Goal: Task Accomplishment & Management: Complete application form

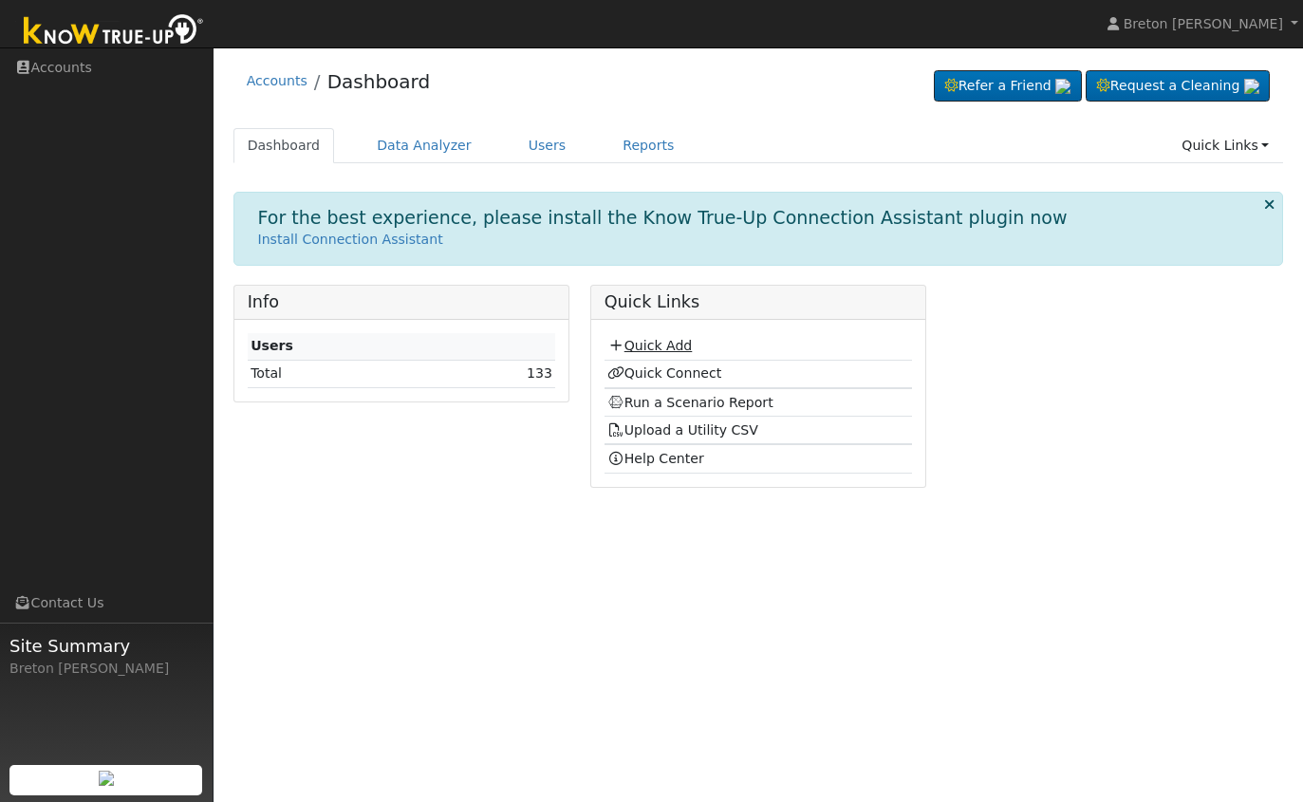
click at [665, 352] on link "Quick Add" at bounding box center [649, 345] width 84 height 15
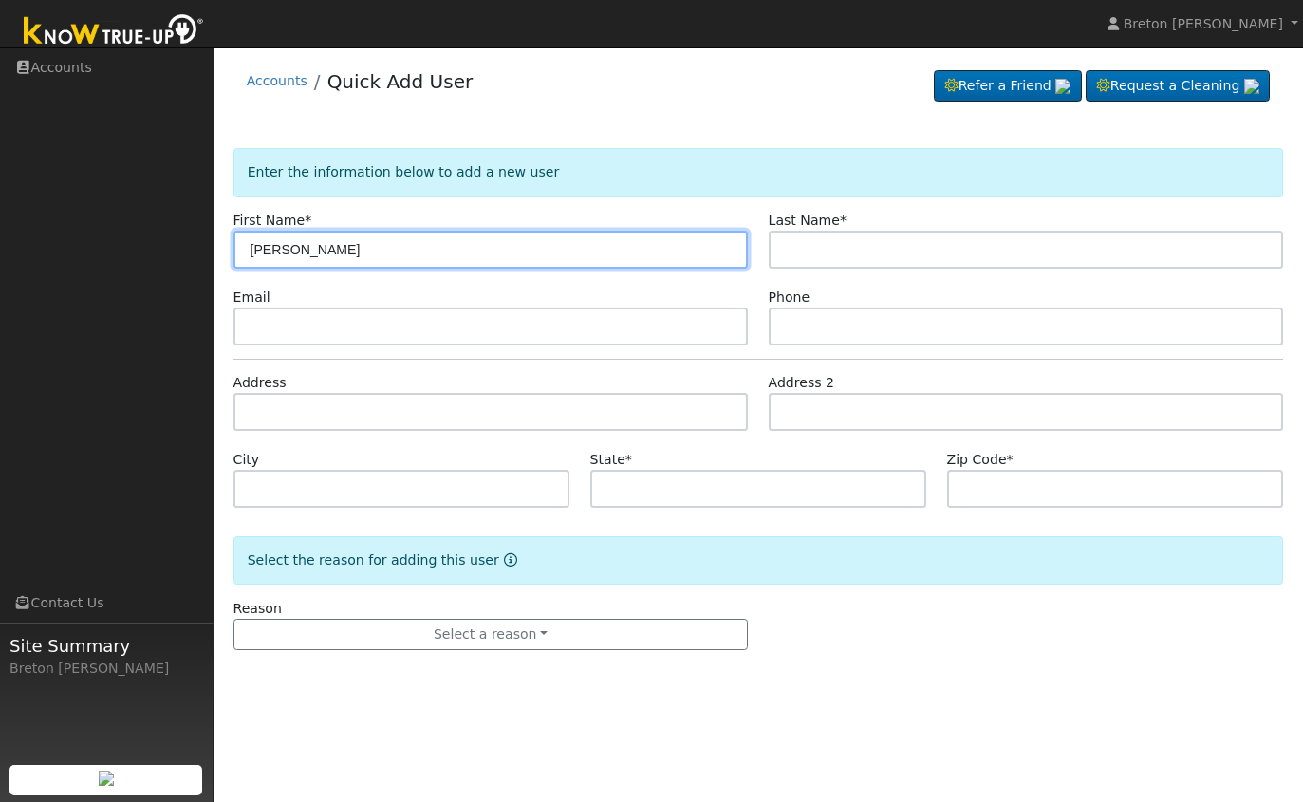
type input "mathew"
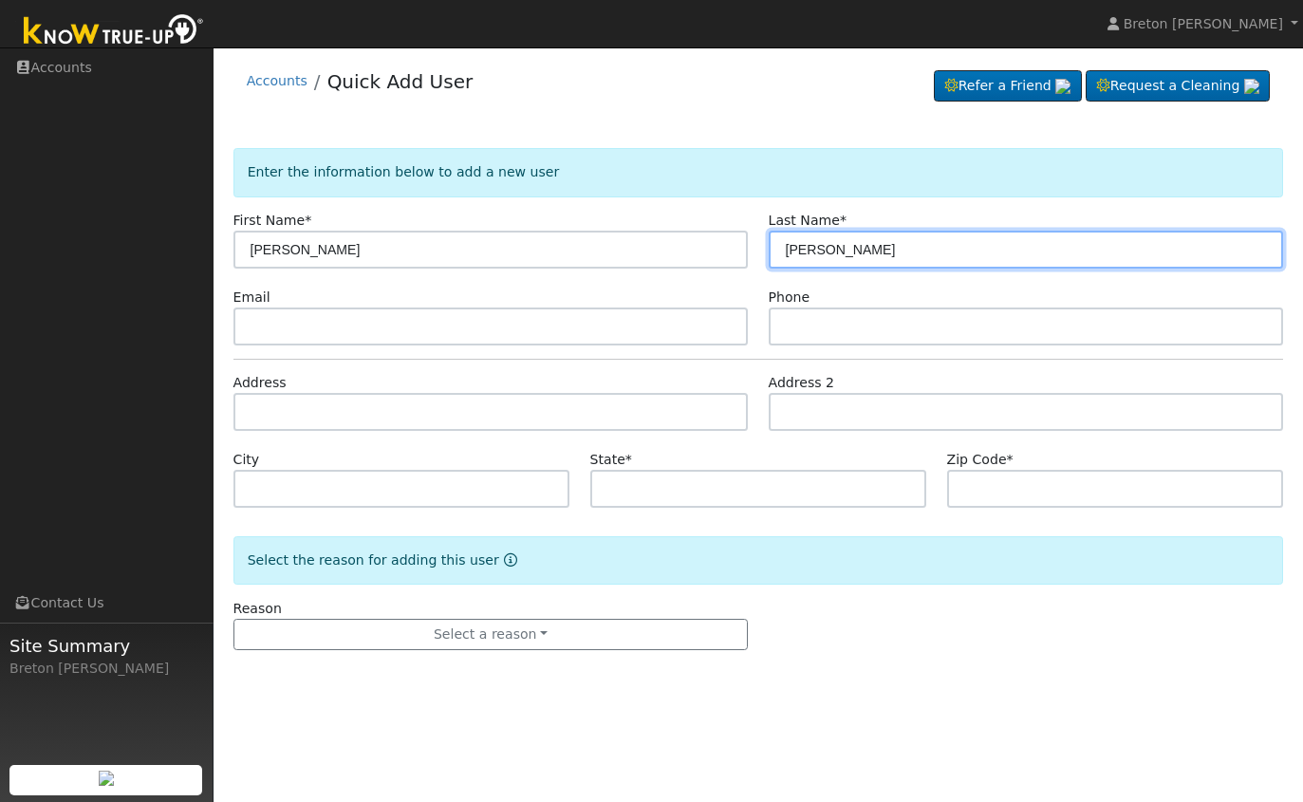
type input "smith"
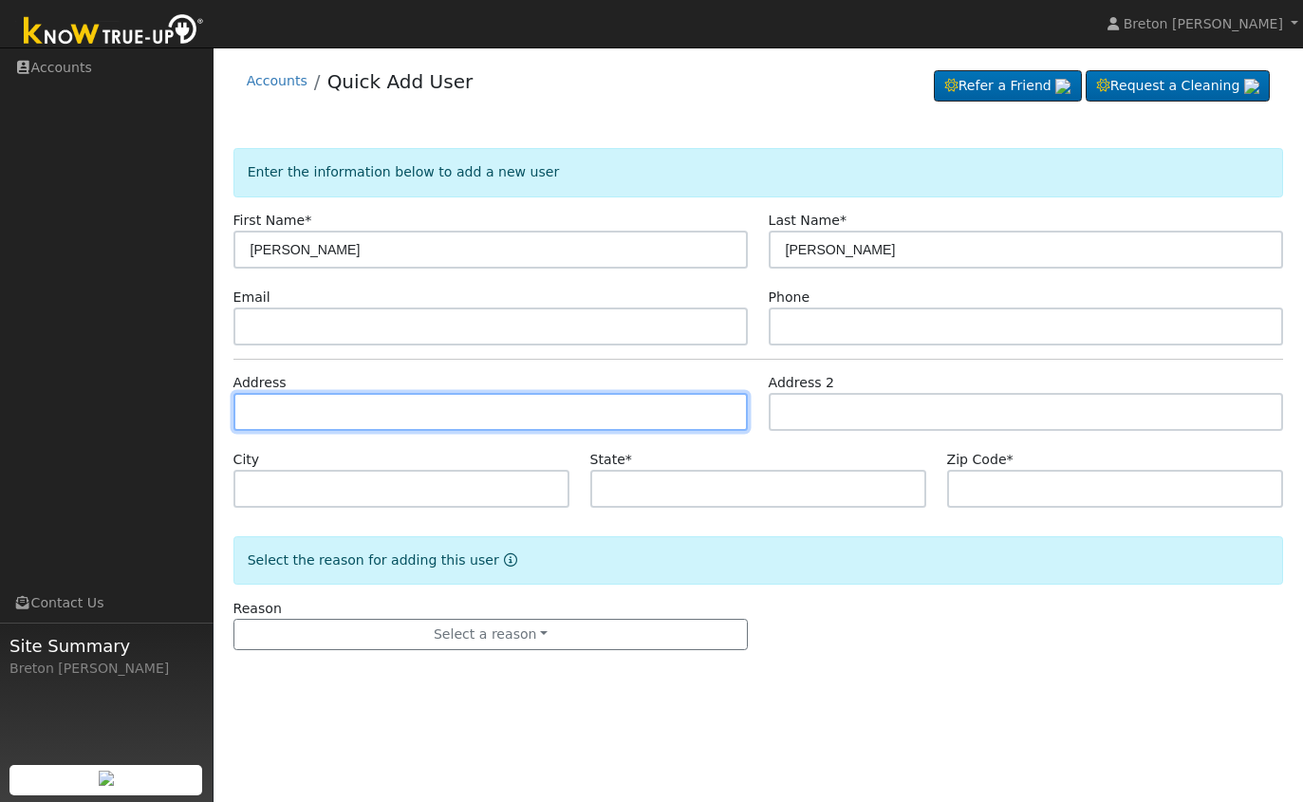
click at [284, 409] on input "text" at bounding box center [490, 412] width 515 height 38
type input "1417 West Palo Alto Avenue"
type input "Fresno"
type input "CA"
type input "93711"
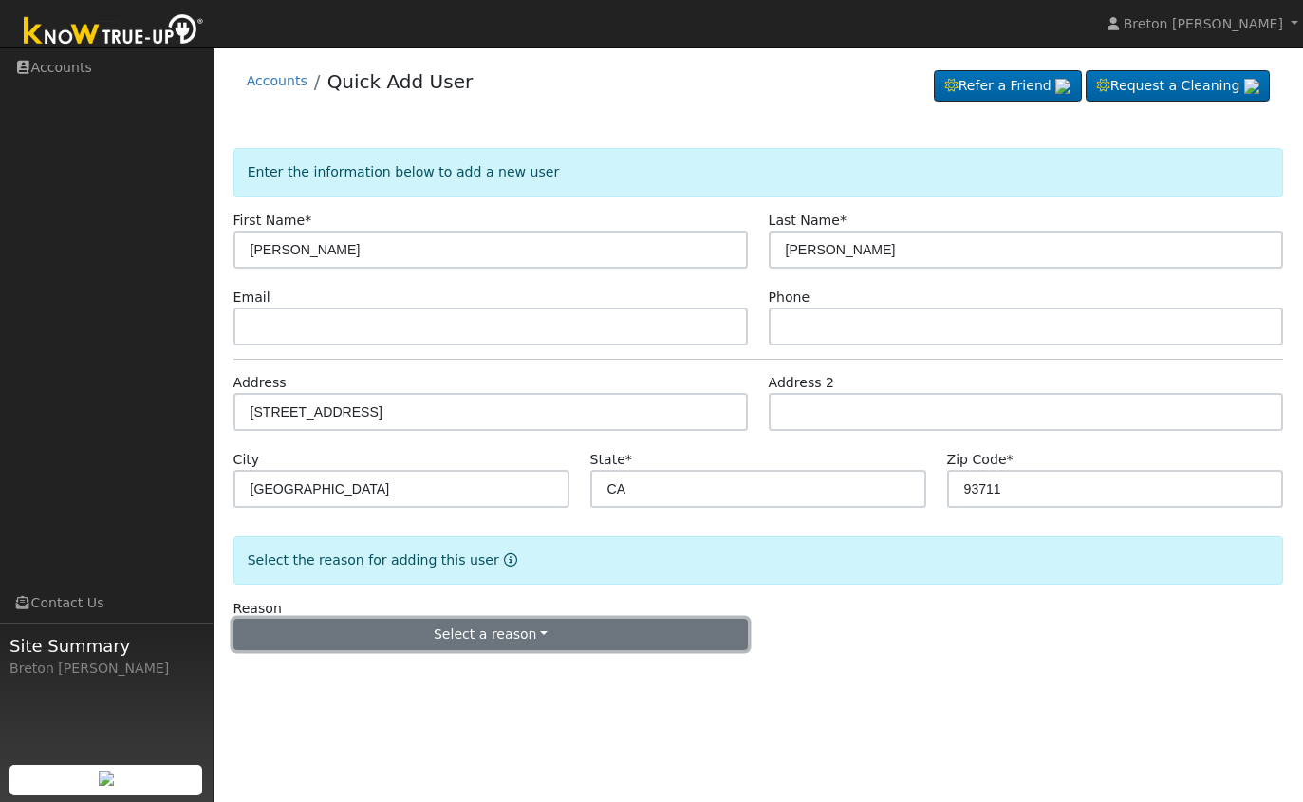
click at [486, 635] on button "Select a reason" at bounding box center [490, 635] width 515 height 32
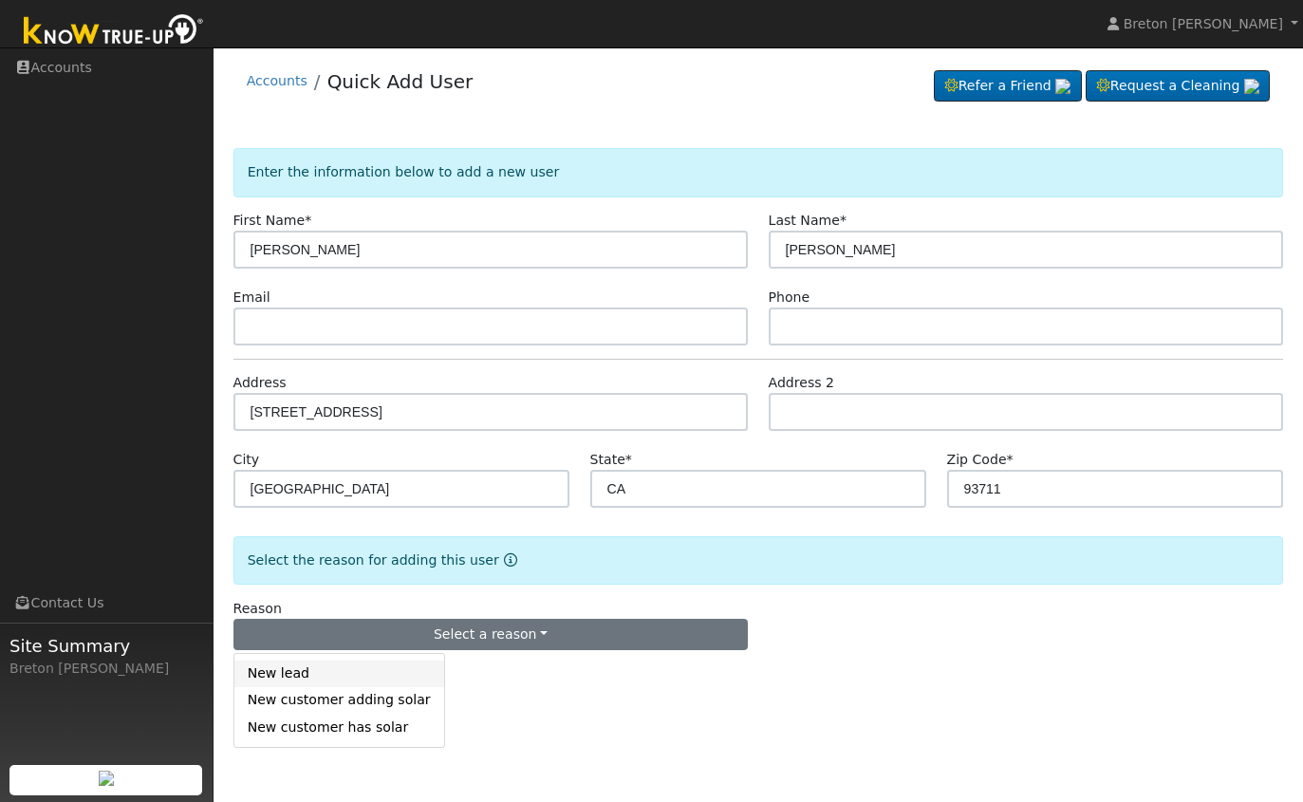
click at [349, 675] on link "New lead" at bounding box center [339, 674] width 210 height 27
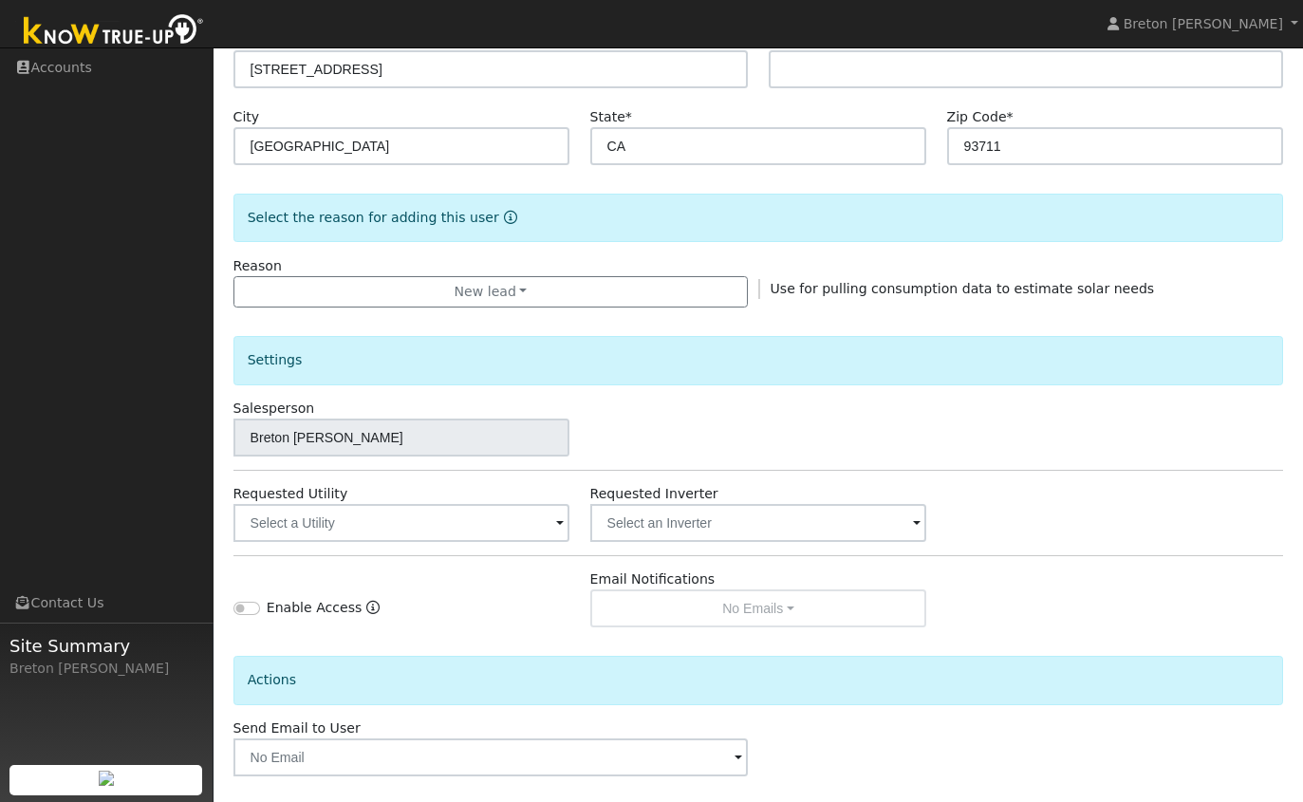
scroll to position [354, 0]
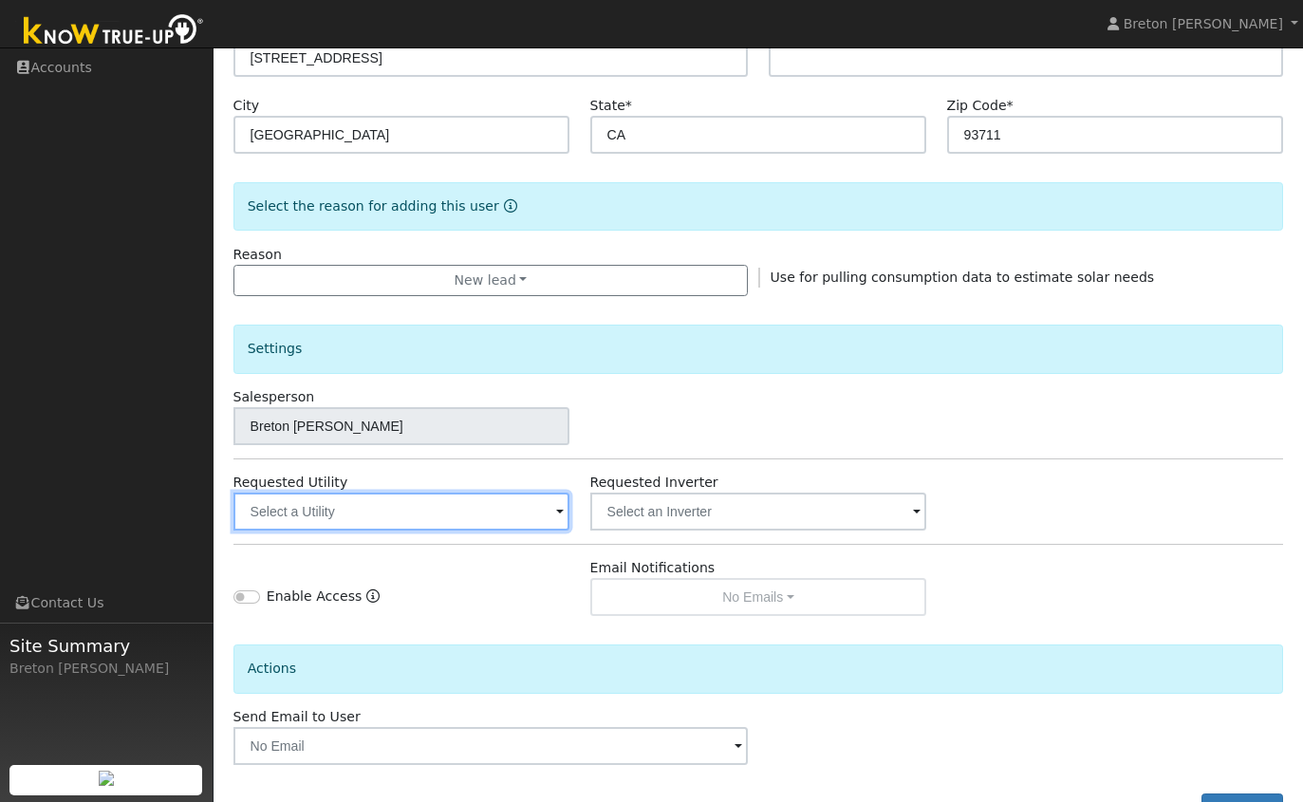
click at [468, 513] on input "text" at bounding box center [401, 512] width 337 height 38
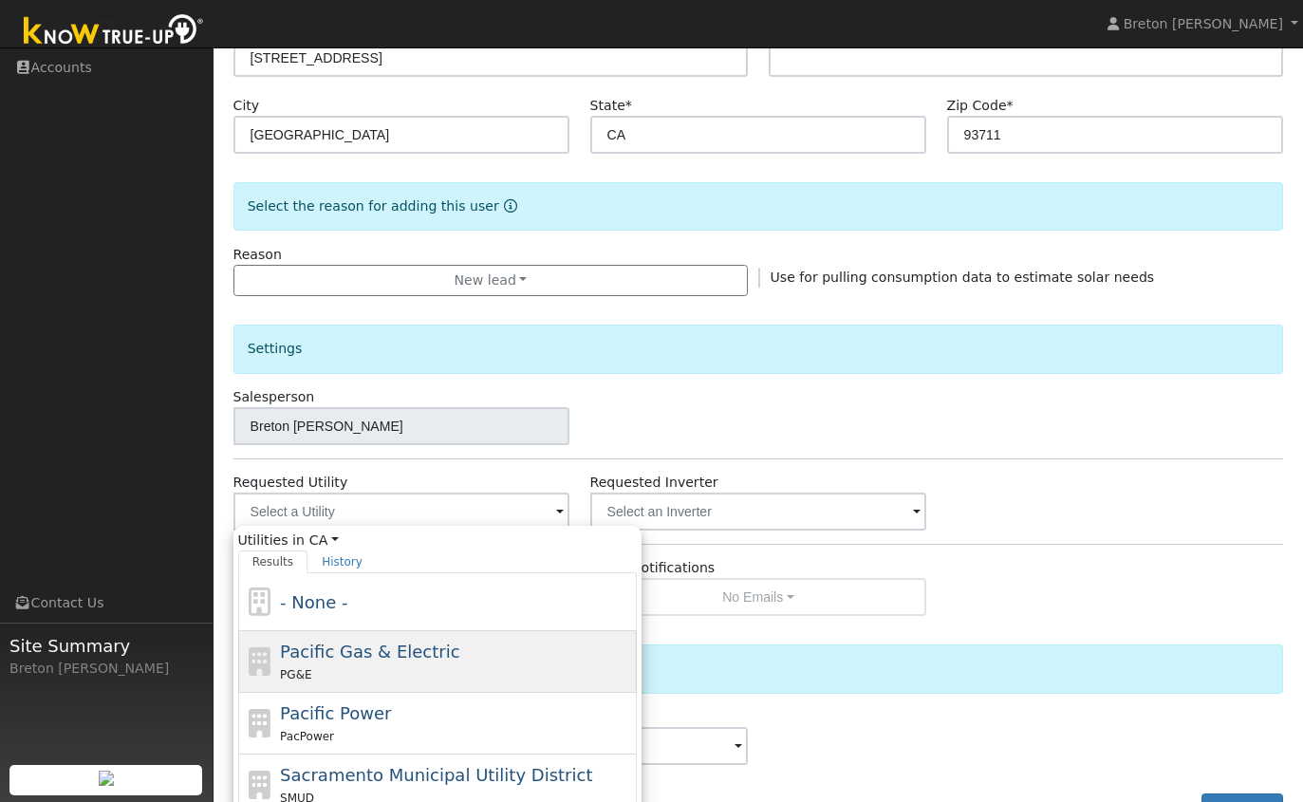
click at [374, 660] on span "Pacific Gas & Electric" at bounding box center [369, 652] width 179 height 20
type input "Pacific Gas & Electric"
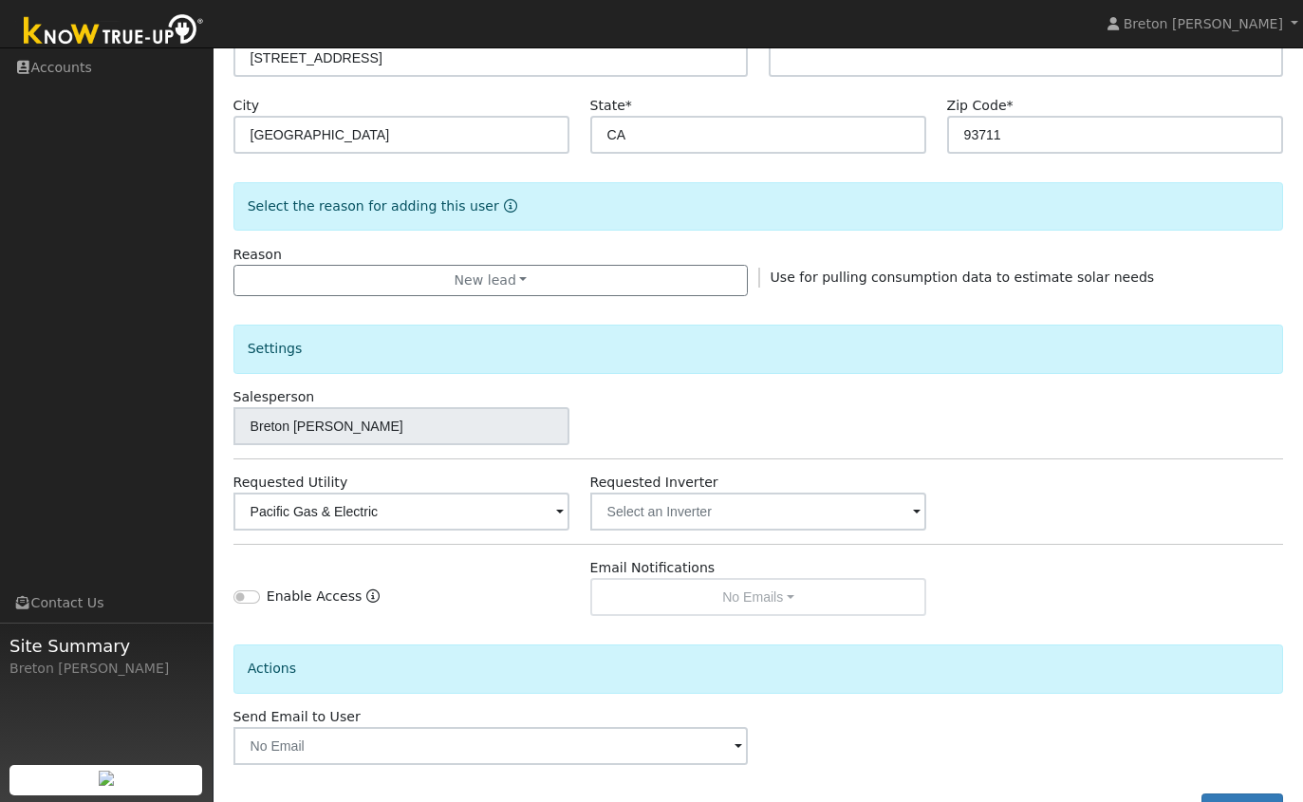
scroll to position [424, 0]
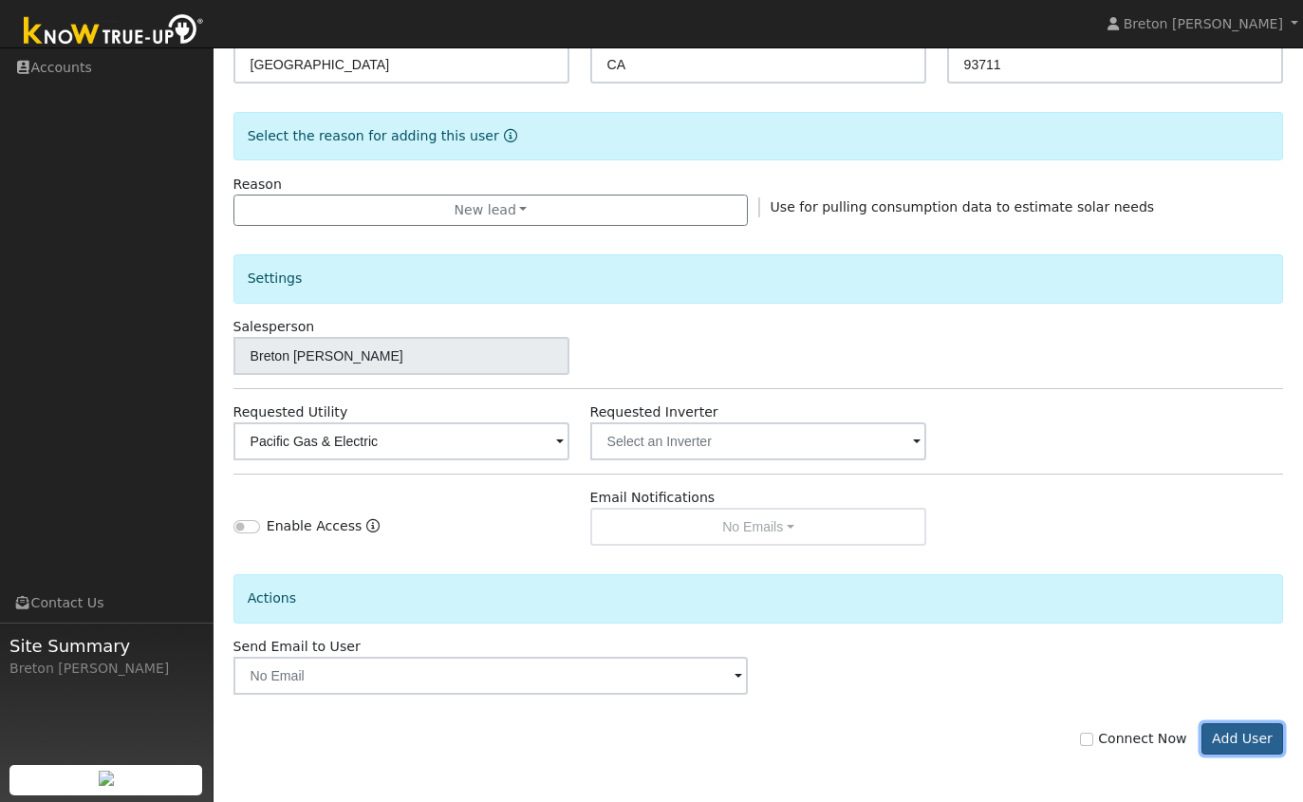
click at [1255, 738] on button "Add User" at bounding box center [1243, 739] width 83 height 32
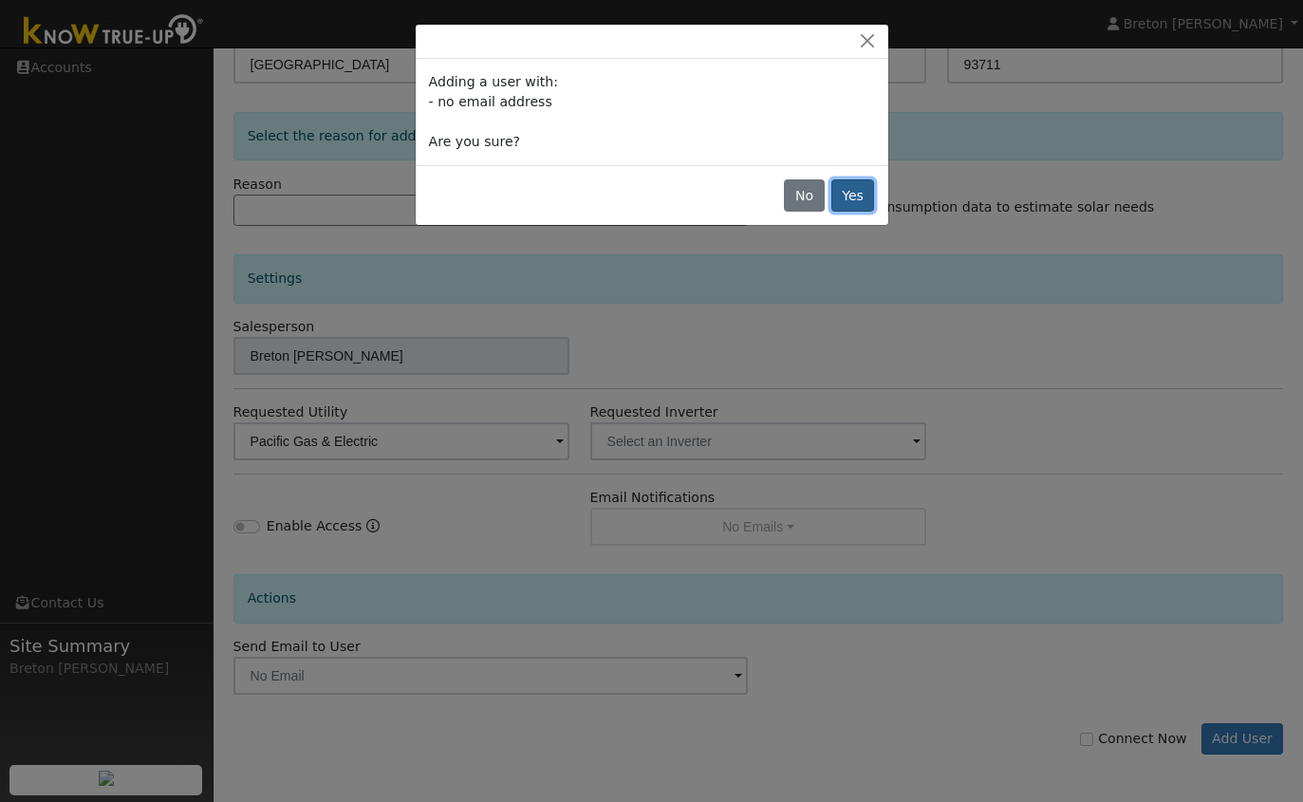
click at [854, 205] on button "Yes" at bounding box center [853, 195] width 44 height 32
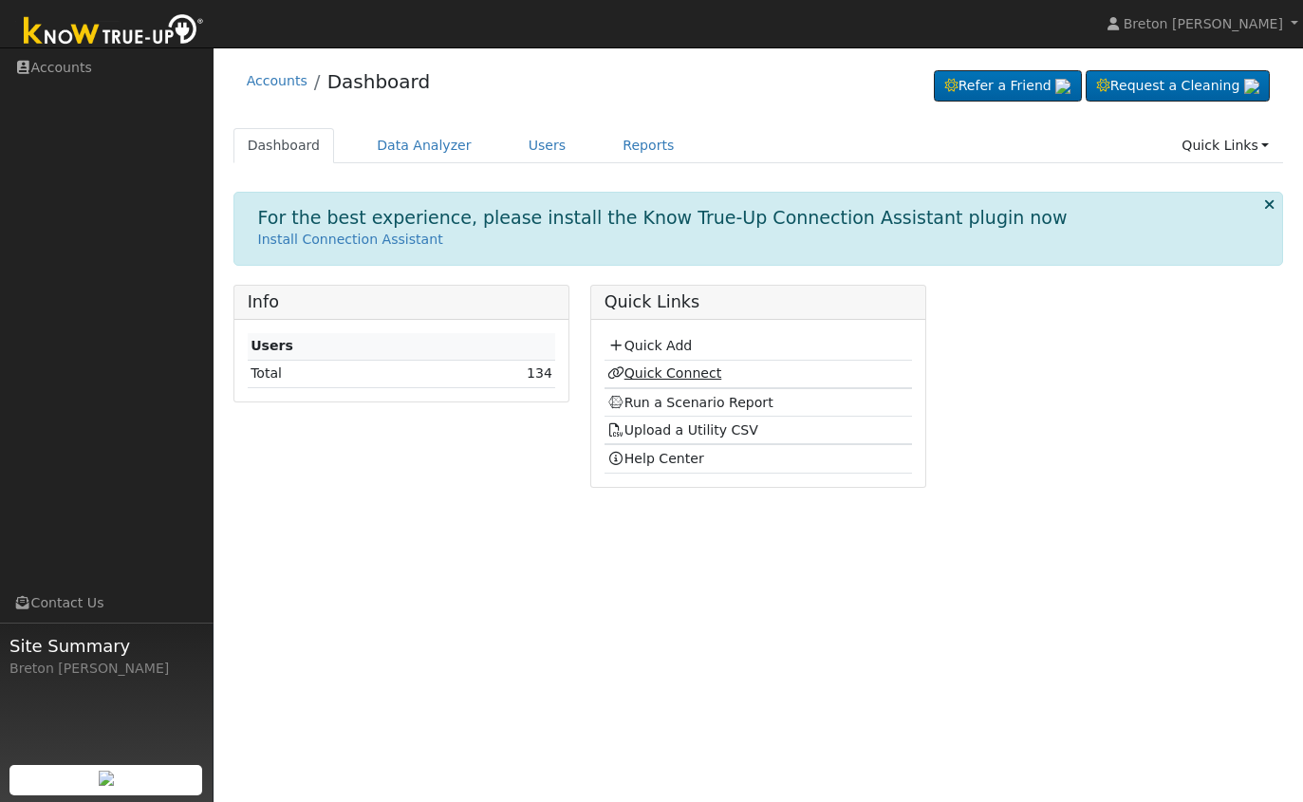
click at [661, 377] on link "Quick Connect" at bounding box center [664, 372] width 114 height 15
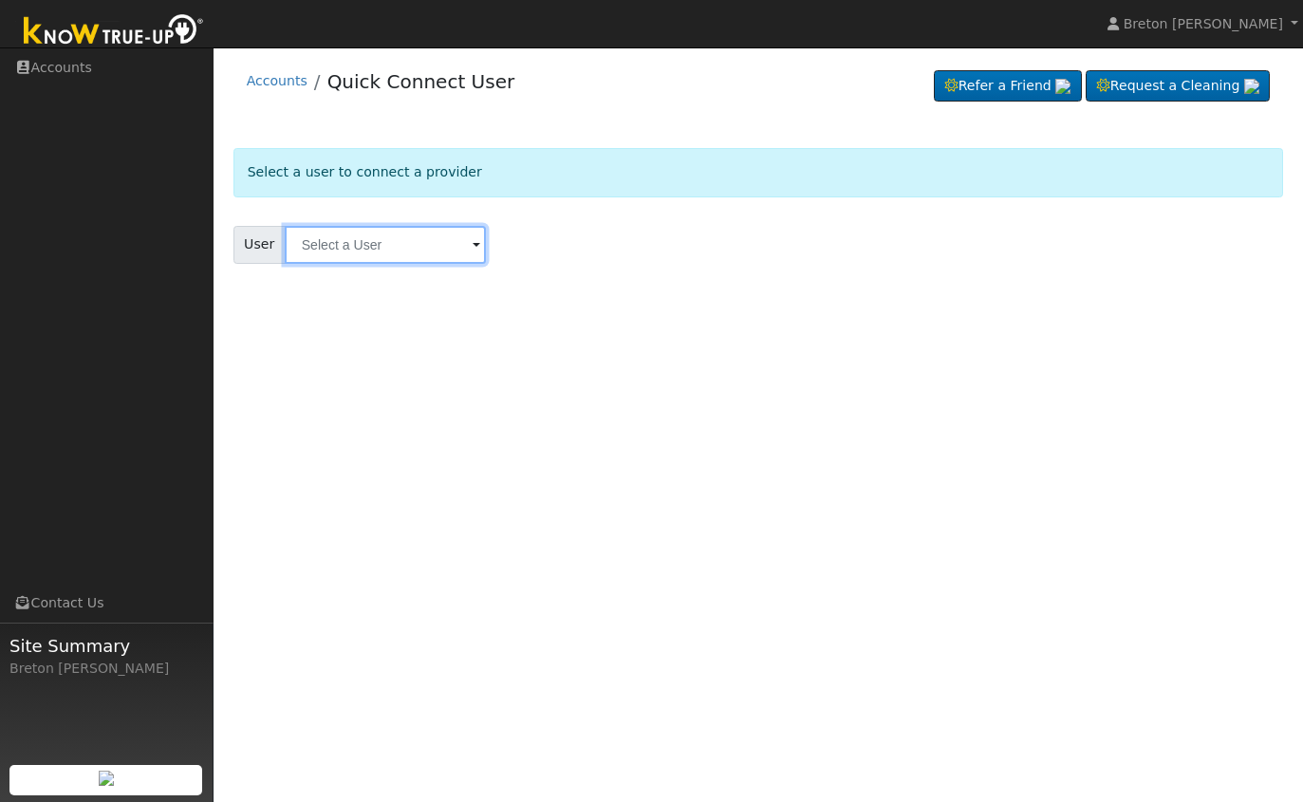
click at [382, 251] on input "text" at bounding box center [385, 245] width 201 height 38
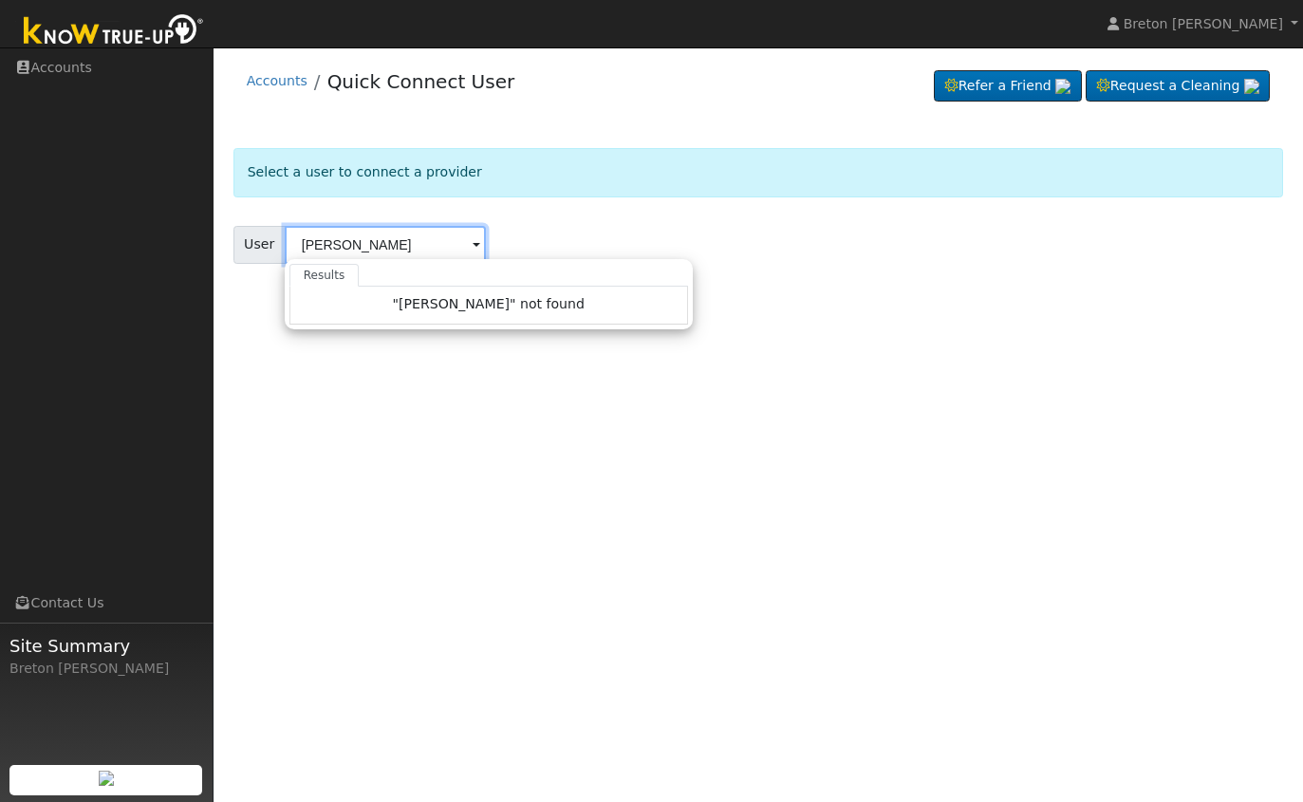
click at [417, 241] on input "[PERSON_NAME]" at bounding box center [385, 245] width 201 height 38
type input "[PERSON_NAME]"
drag, startPoint x: 534, startPoint y: 415, endPoint x: 485, endPoint y: 385, distance: 57.5
click at [534, 415] on div "User Profile First name Last name Email Email Notifications No Emails No Emails…" at bounding box center [759, 424] width 1090 height 755
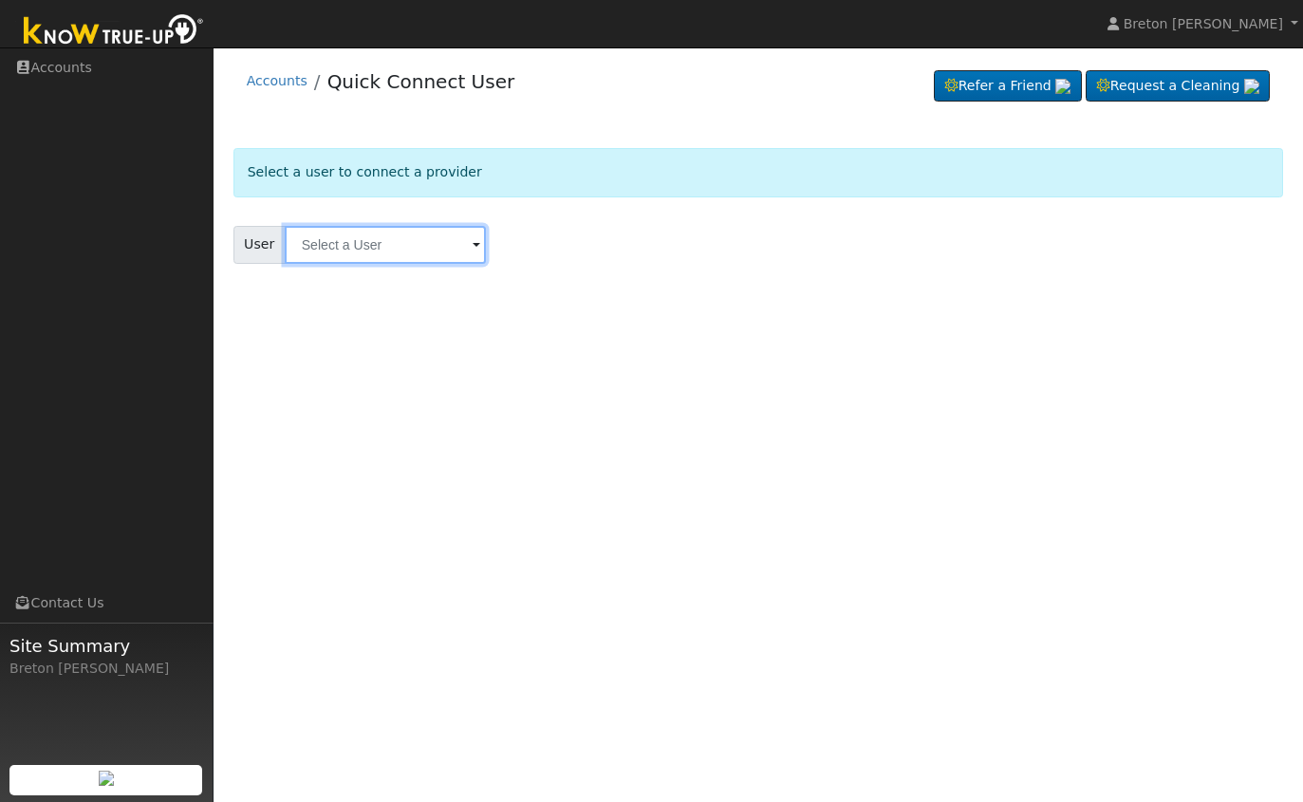
click at [346, 247] on input "text" at bounding box center [385, 245] width 201 height 38
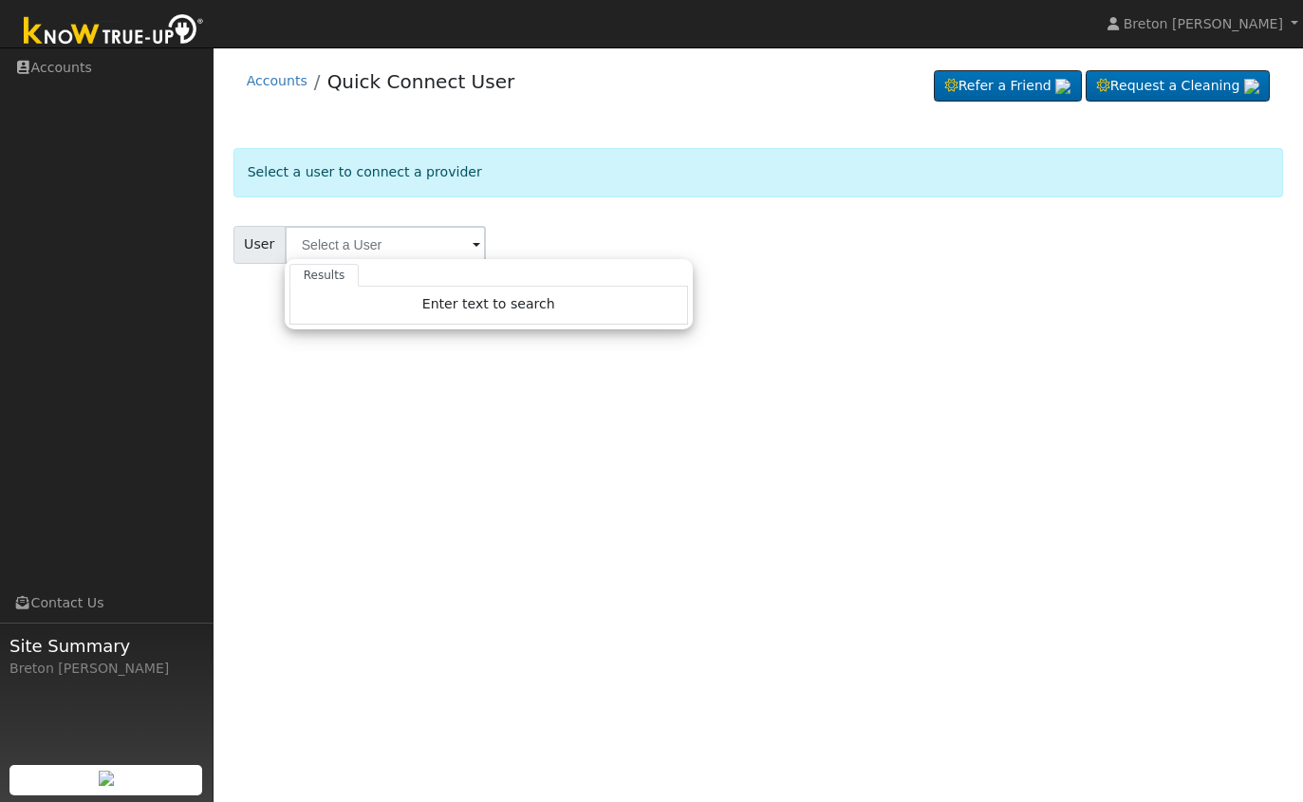
click at [515, 235] on div "User Results Enter text to search Enter text to search No history" at bounding box center [758, 245] width 1051 height 38
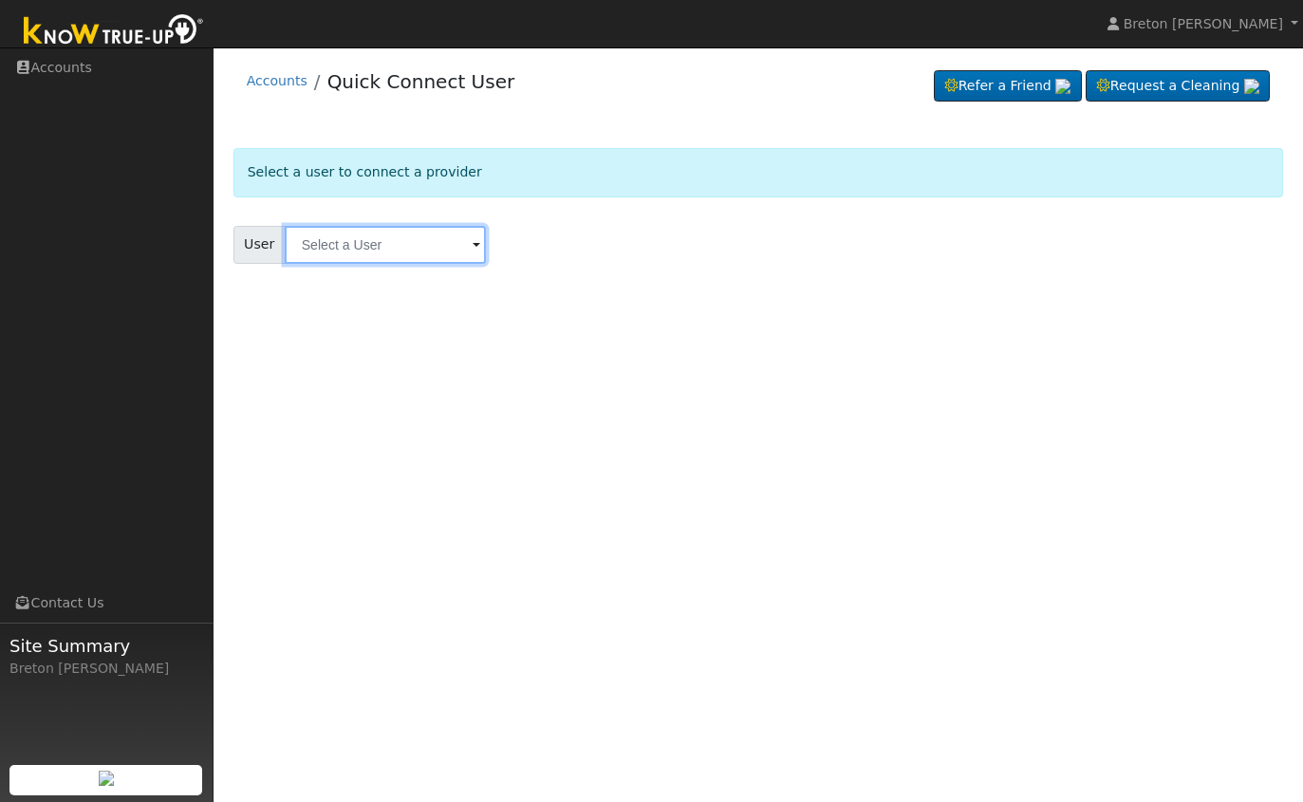
click at [457, 246] on input "text" at bounding box center [385, 245] width 201 height 38
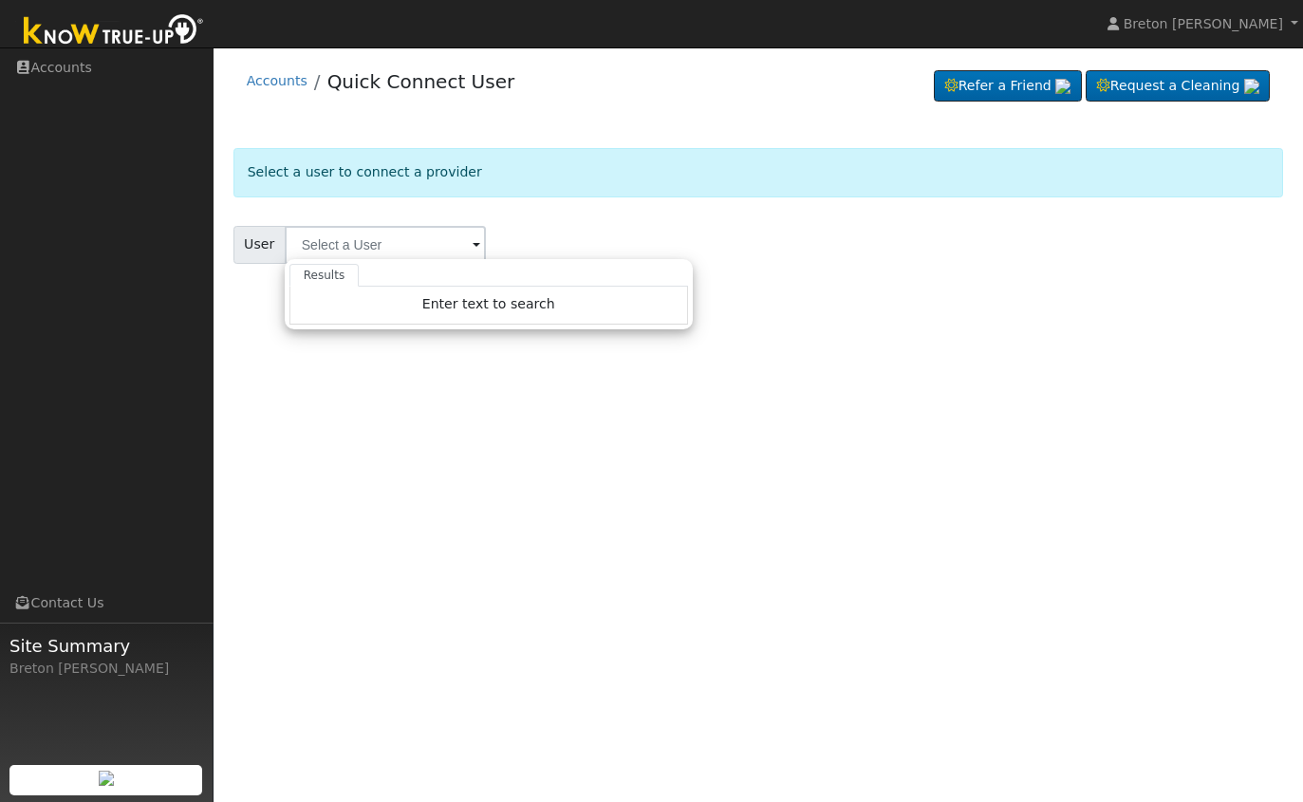
click at [473, 246] on span at bounding box center [477, 246] width 8 height 22
type input "mi"
drag, startPoint x: 597, startPoint y: 208, endPoint x: 584, endPoint y: 202, distance: 14.5
click at [597, 208] on form "Select a user to connect a provider User mi Results "mi" not found Enter text t…" at bounding box center [758, 229] width 1051 height 162
click at [473, 245] on span at bounding box center [477, 246] width 8 height 22
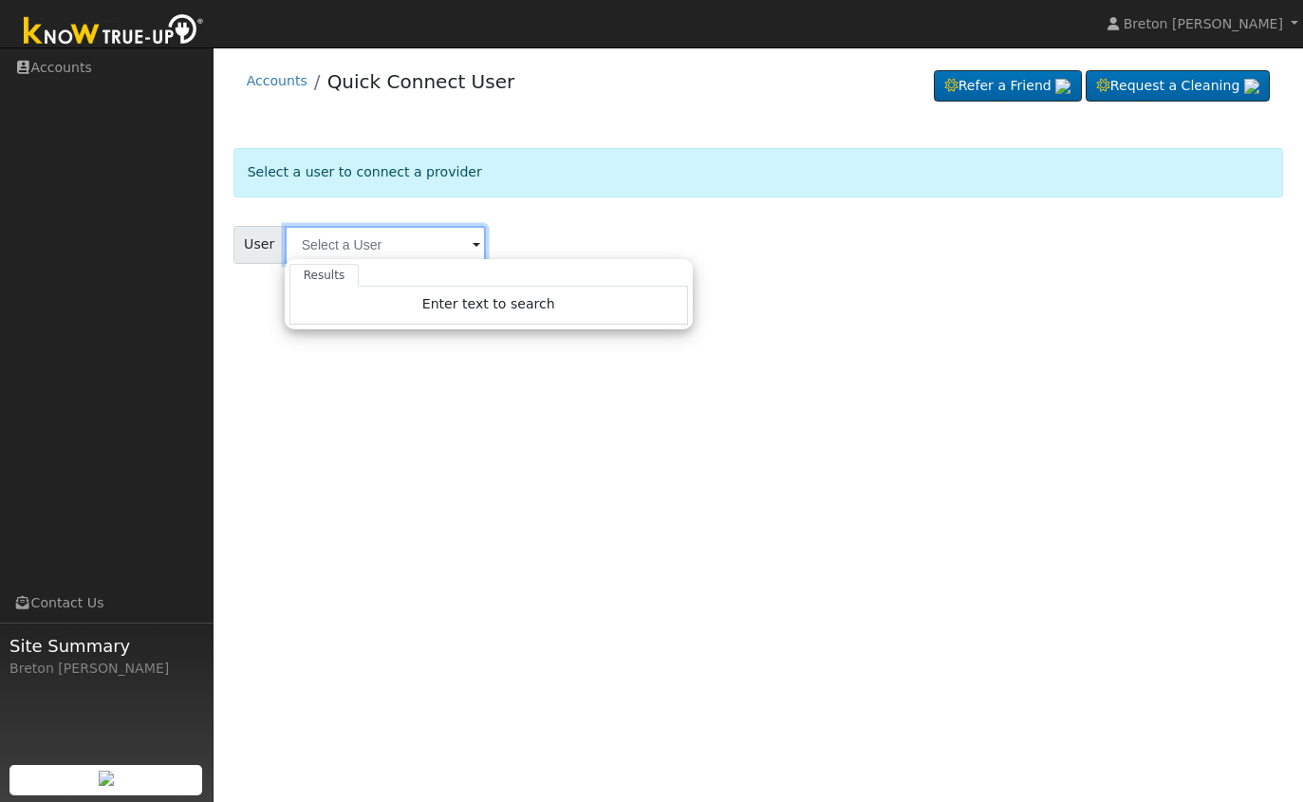
click at [347, 244] on input "text" at bounding box center [385, 245] width 201 height 38
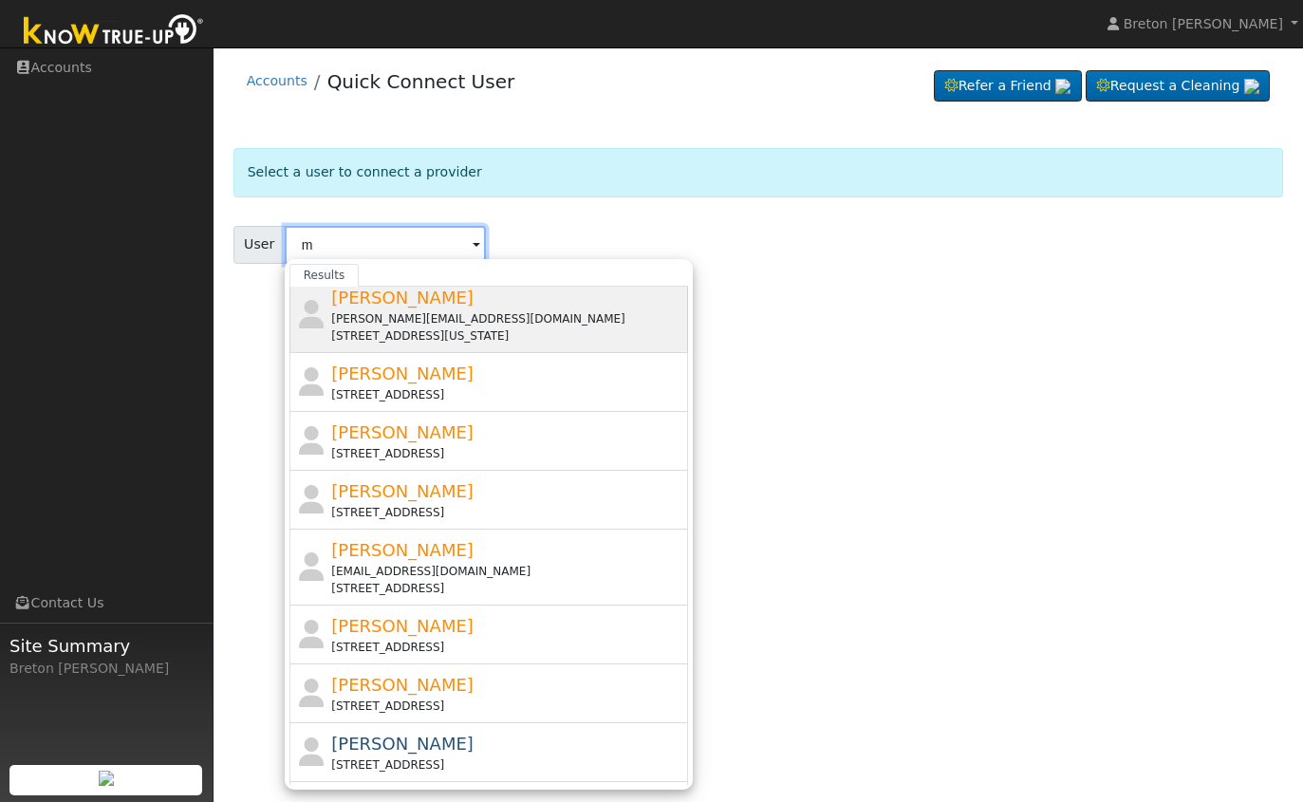
scroll to position [498, 0]
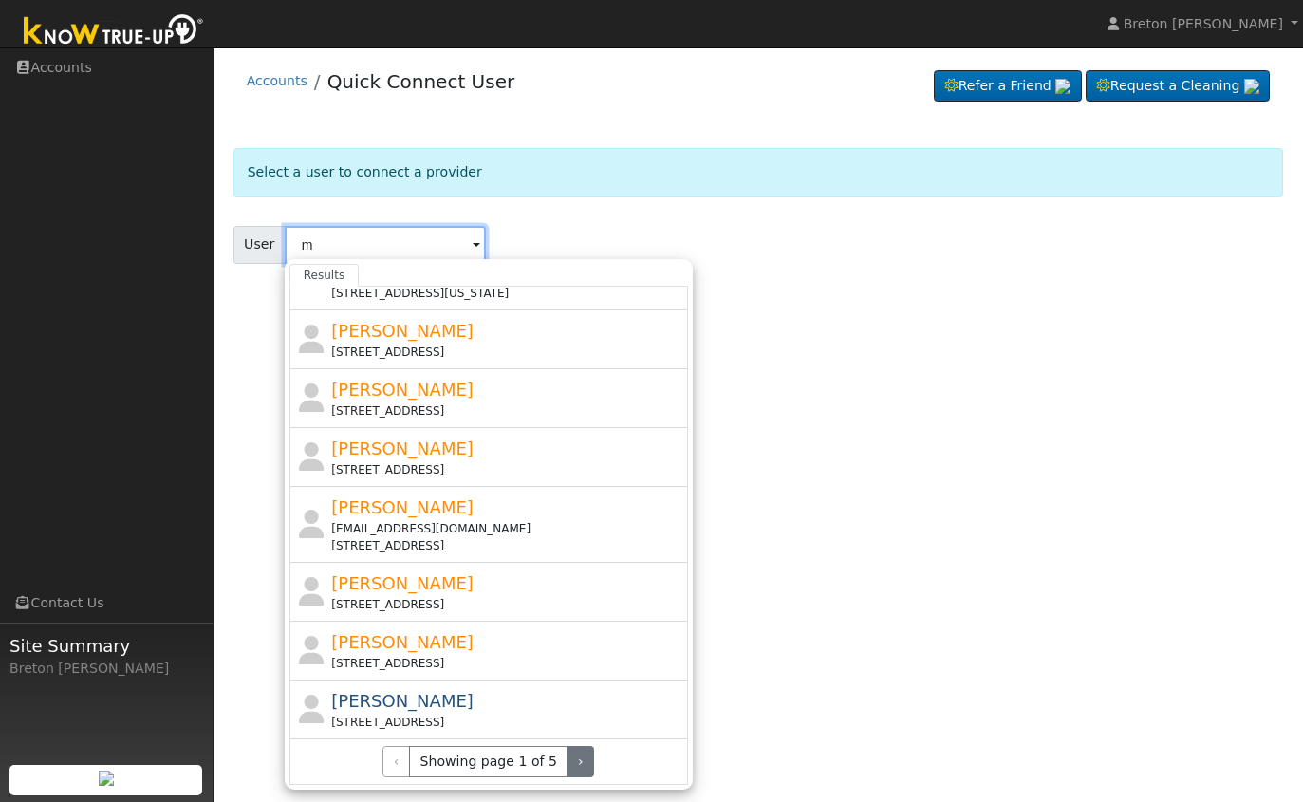
type input "m"
click at [576, 767] on button "›" at bounding box center [581, 762] width 28 height 32
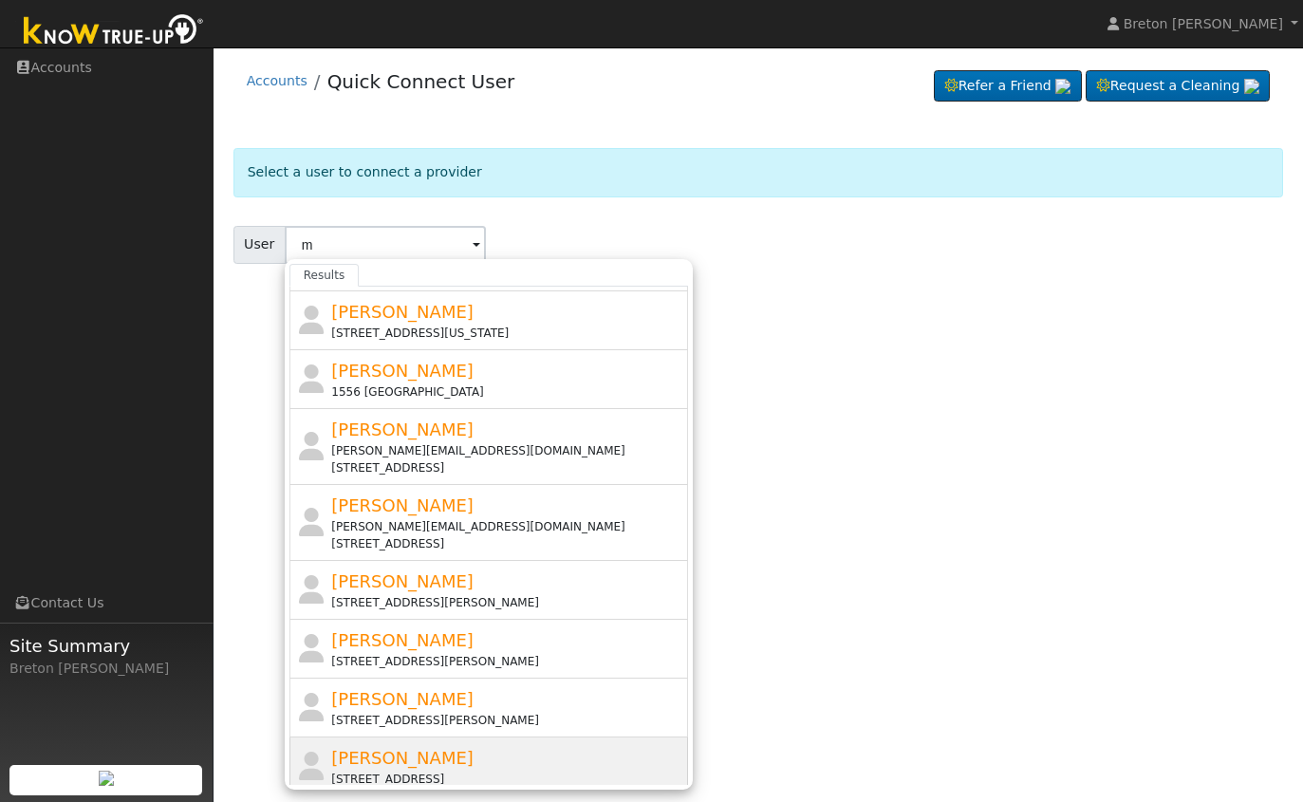
scroll to position [0, 0]
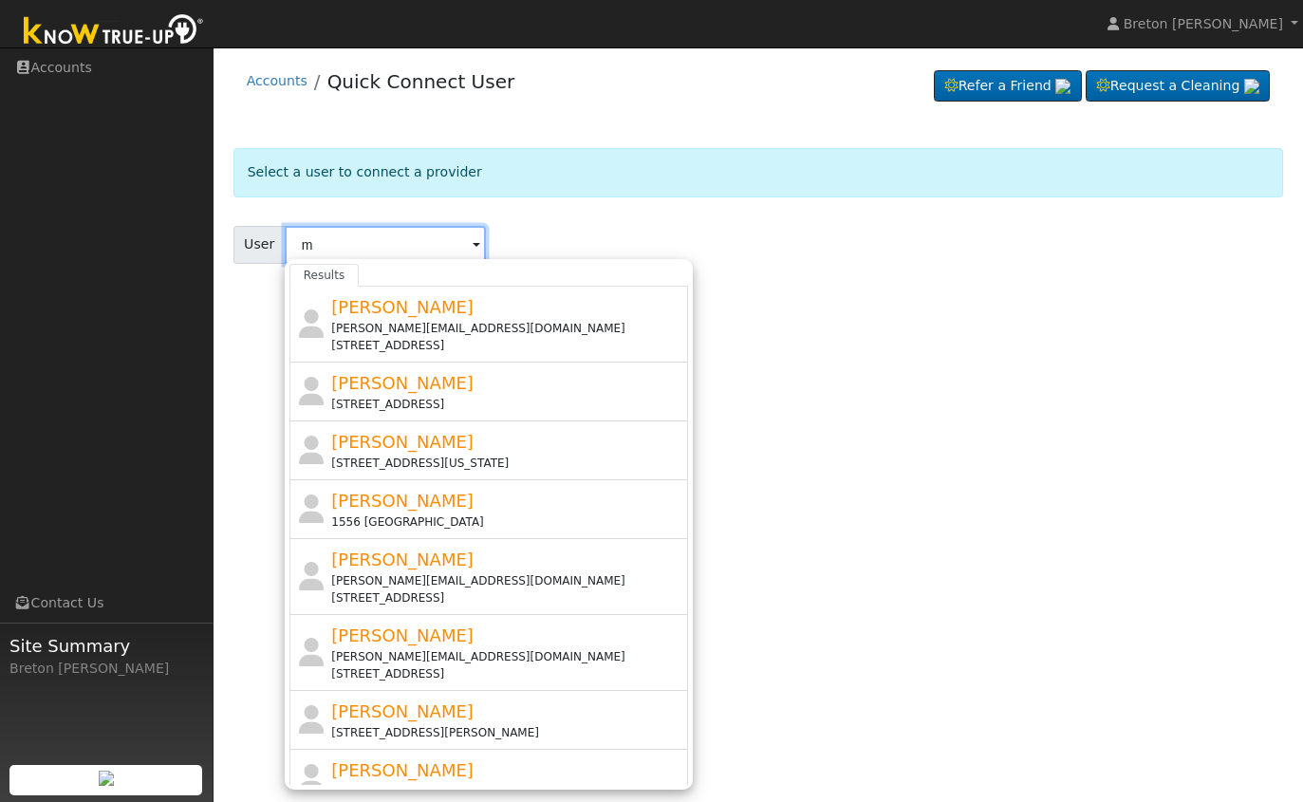
click at [334, 251] on input "m" at bounding box center [385, 245] width 201 height 38
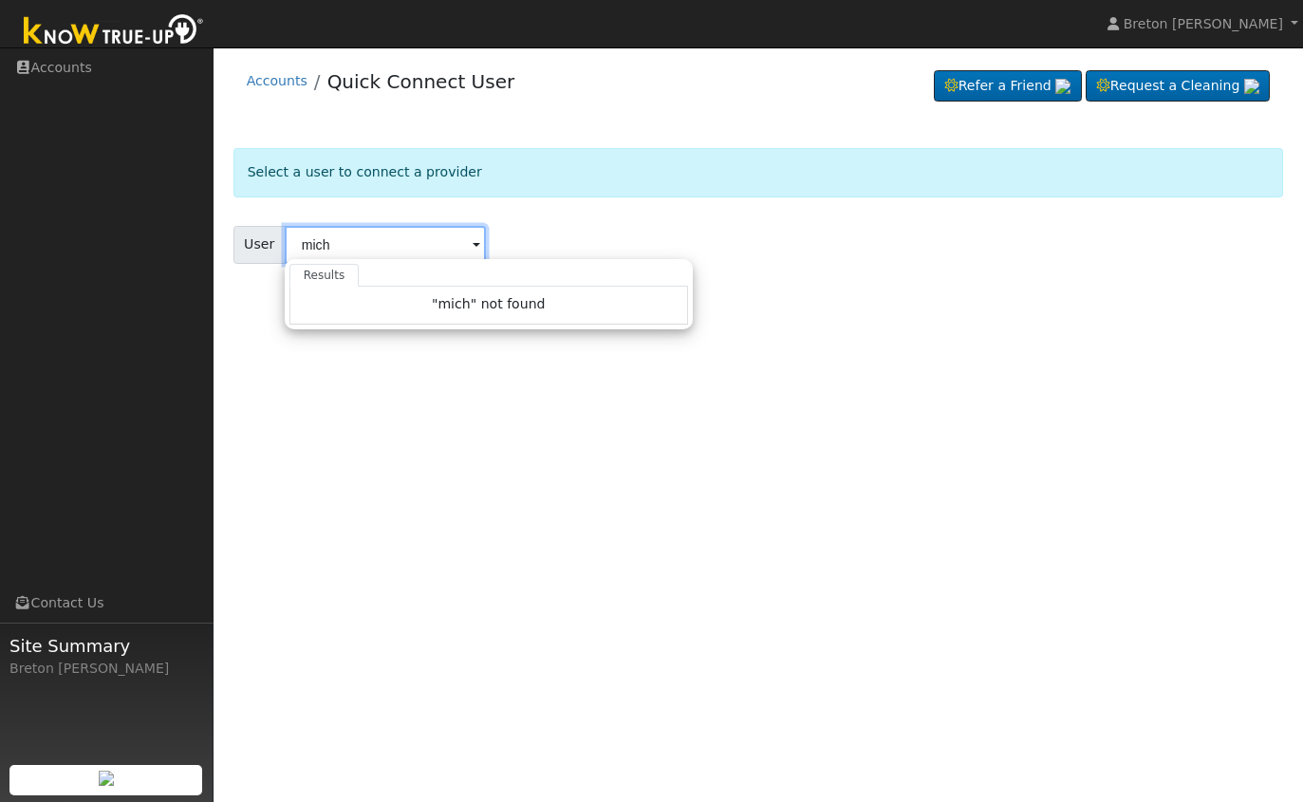
type input "mich"
click at [688, 244] on div "User mich Results "mich" not found Enter text to search No history" at bounding box center [758, 245] width 1051 height 38
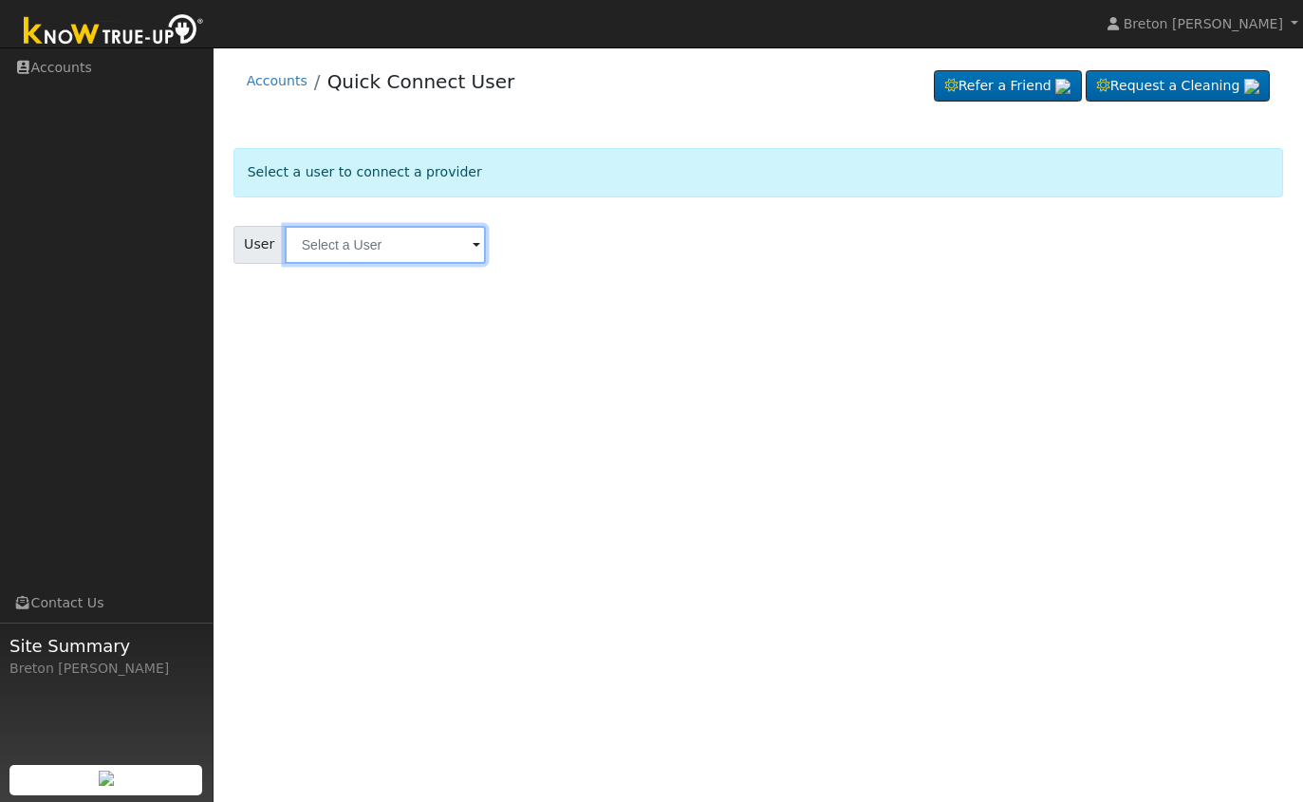
click at [333, 246] on input "text" at bounding box center [385, 245] width 201 height 38
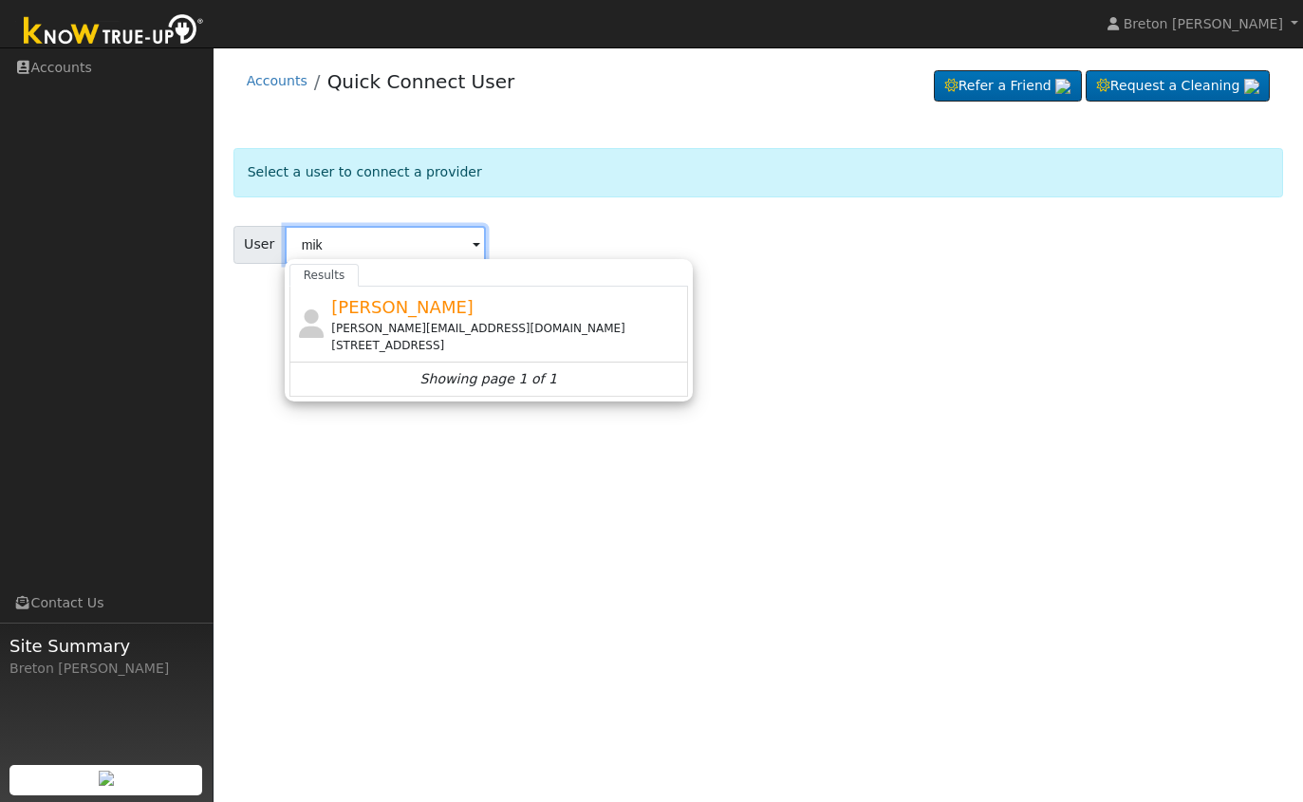
type input "mik"
click at [684, 210] on form "Select a user to connect a provider User mik Results Mike Harris Mike@hotmail.c…" at bounding box center [758, 229] width 1051 height 162
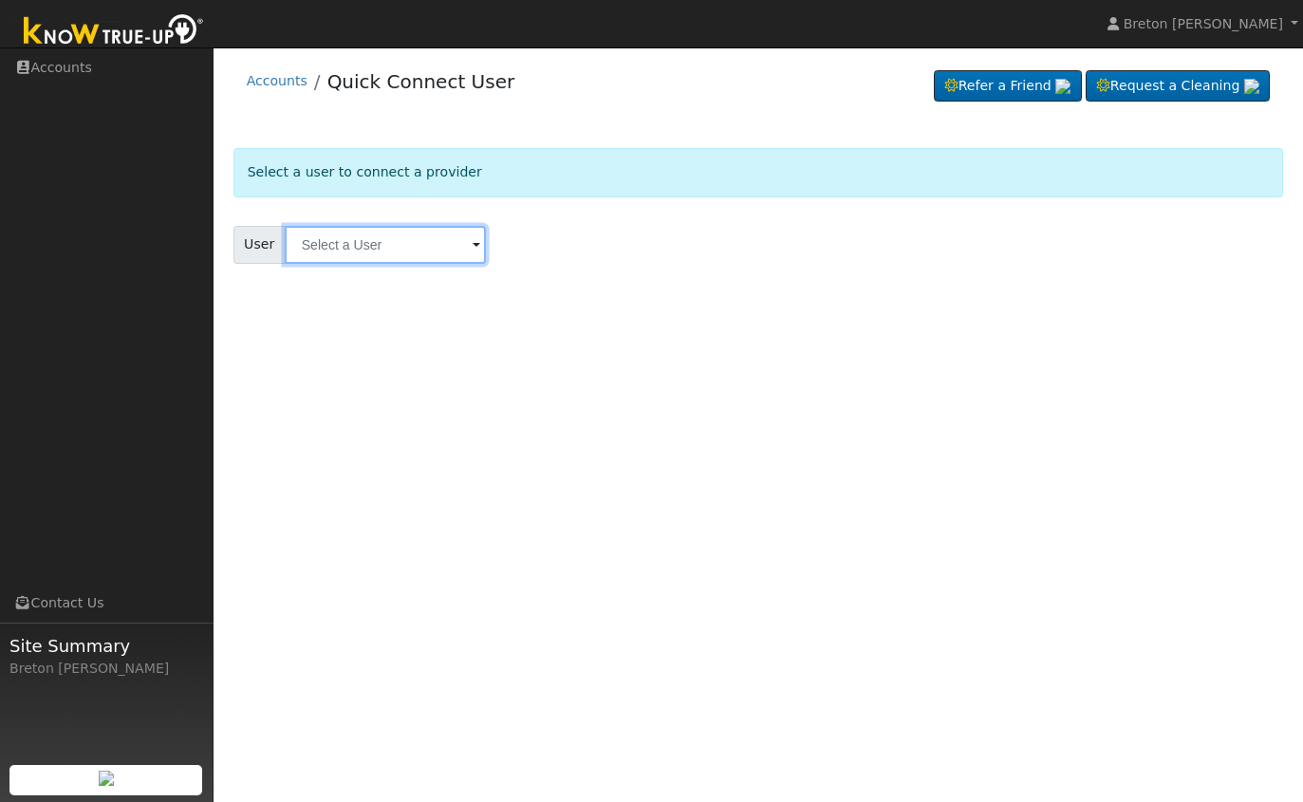
click at [339, 245] on input "text" at bounding box center [385, 245] width 201 height 38
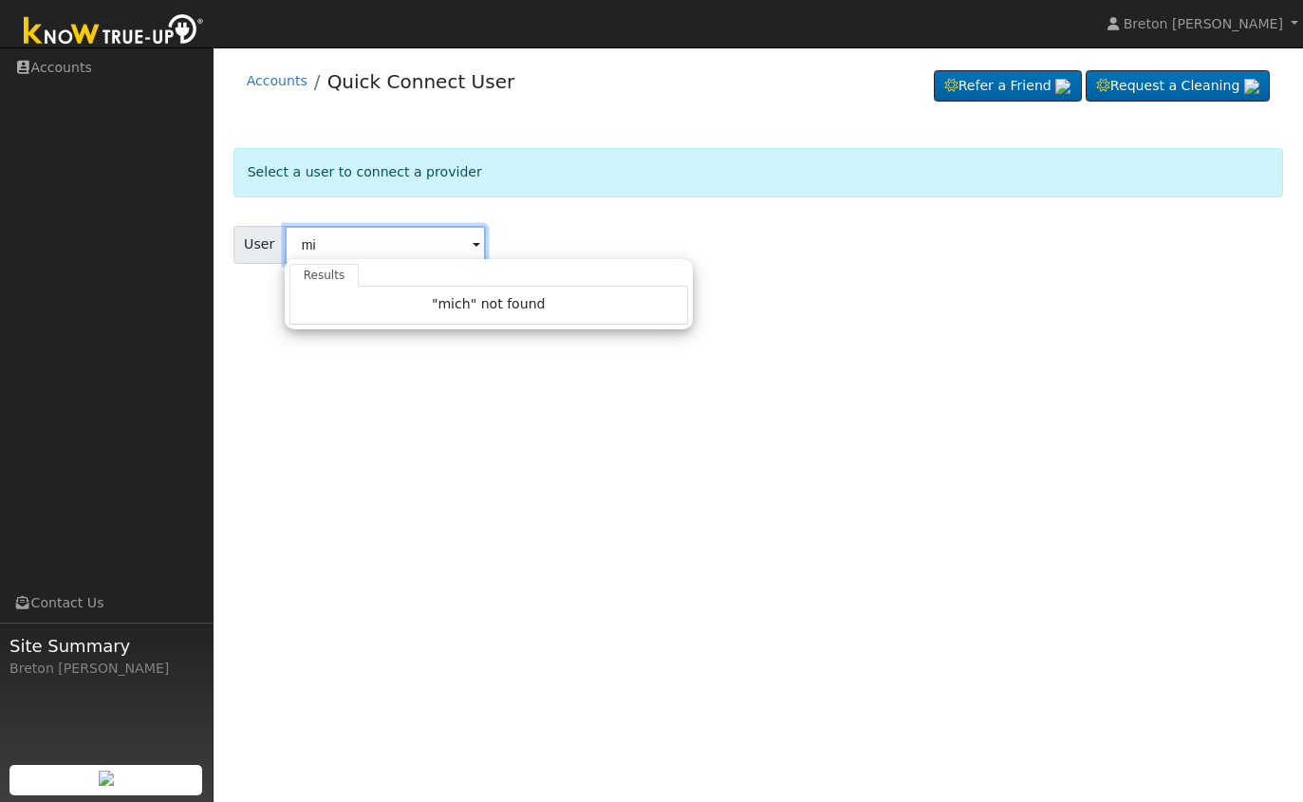
type input "m"
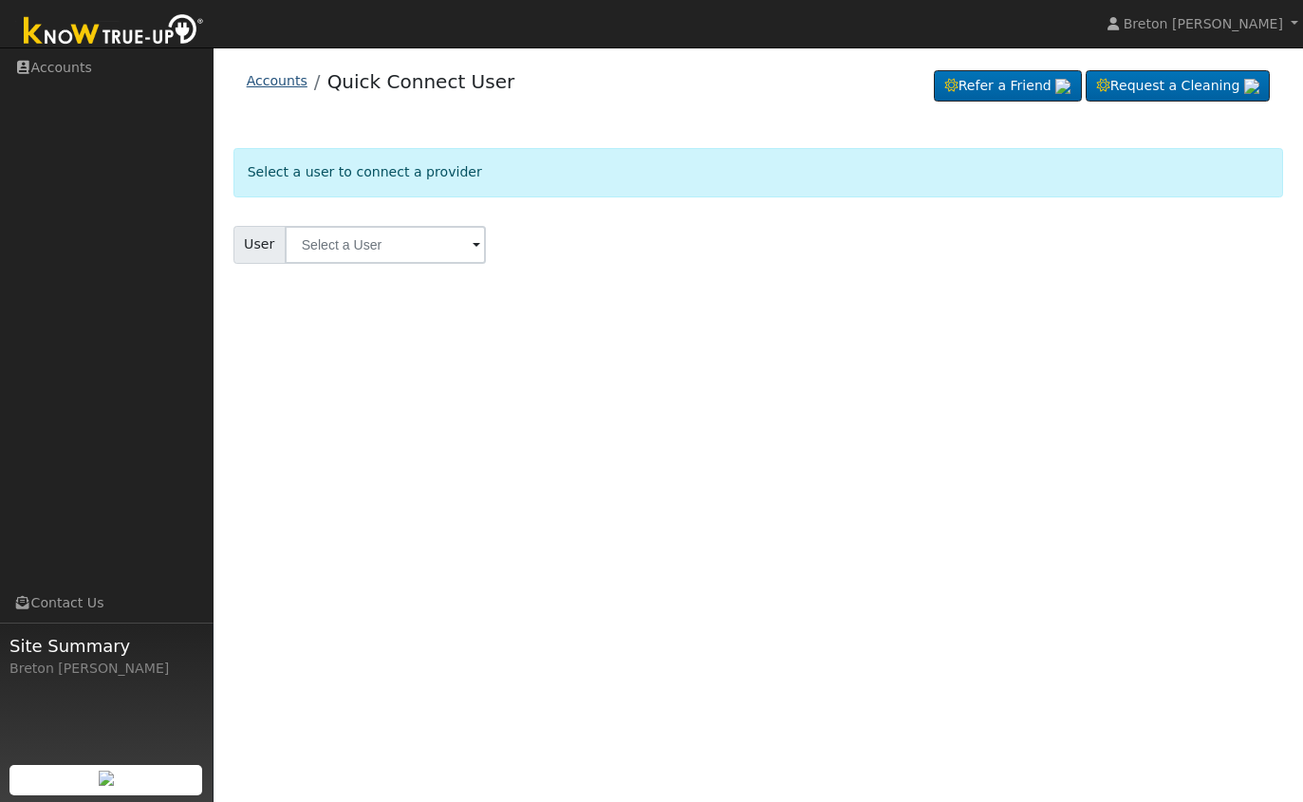
click at [291, 84] on link "Accounts" at bounding box center [277, 80] width 61 height 15
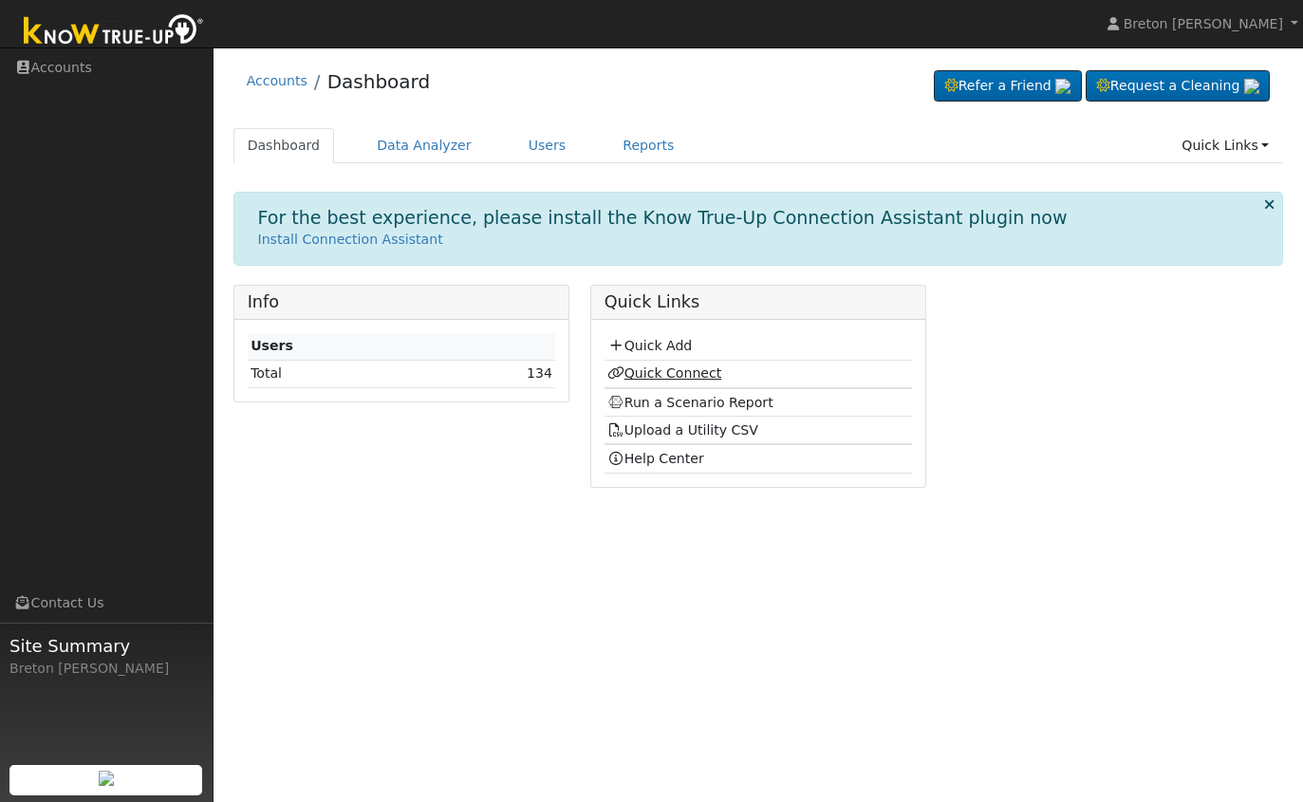
click at [660, 372] on link "Quick Connect" at bounding box center [664, 372] width 114 height 15
click at [656, 343] on link "Quick Add" at bounding box center [649, 345] width 84 height 15
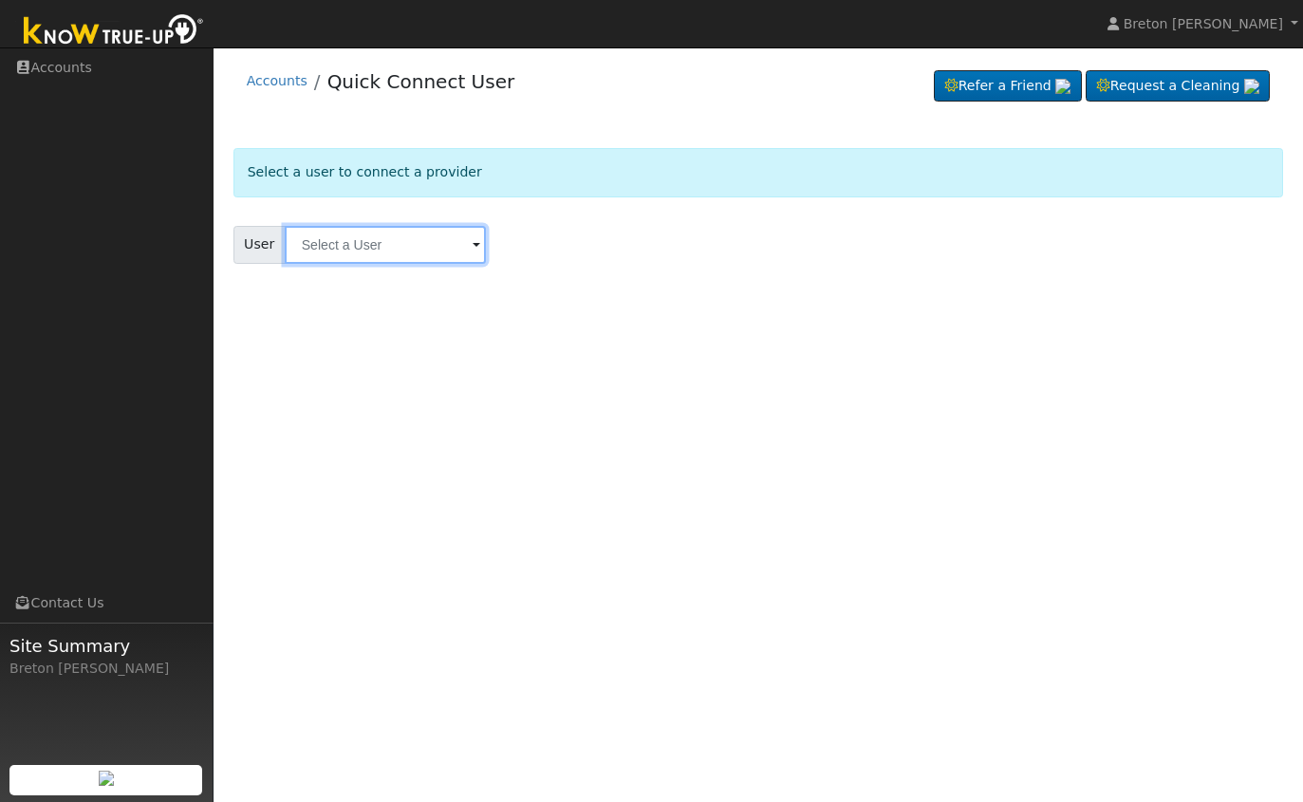
click at [343, 246] on input "text" at bounding box center [385, 245] width 201 height 38
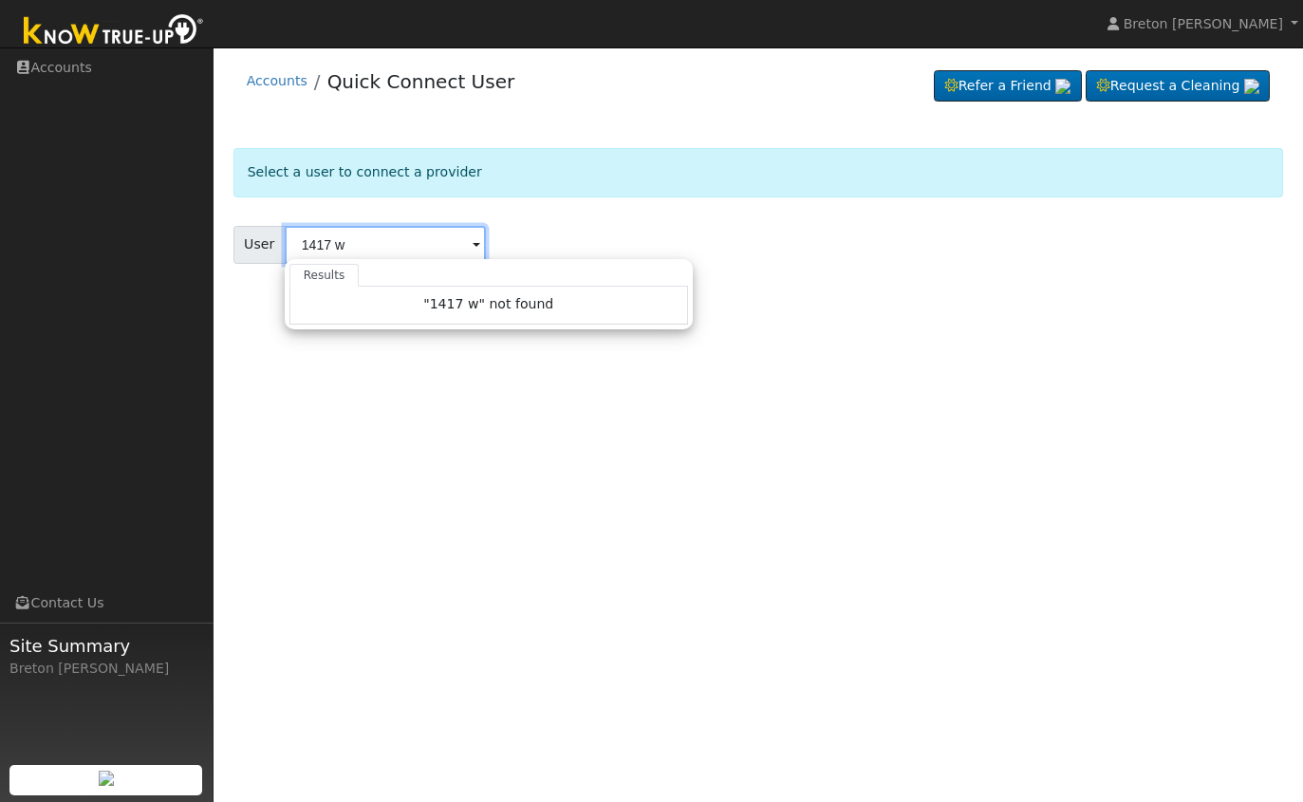
type input "1417 w"
click at [614, 226] on div "User 1417 w Results "1417 w" not found Enter text to search No history" at bounding box center [758, 245] width 1051 height 38
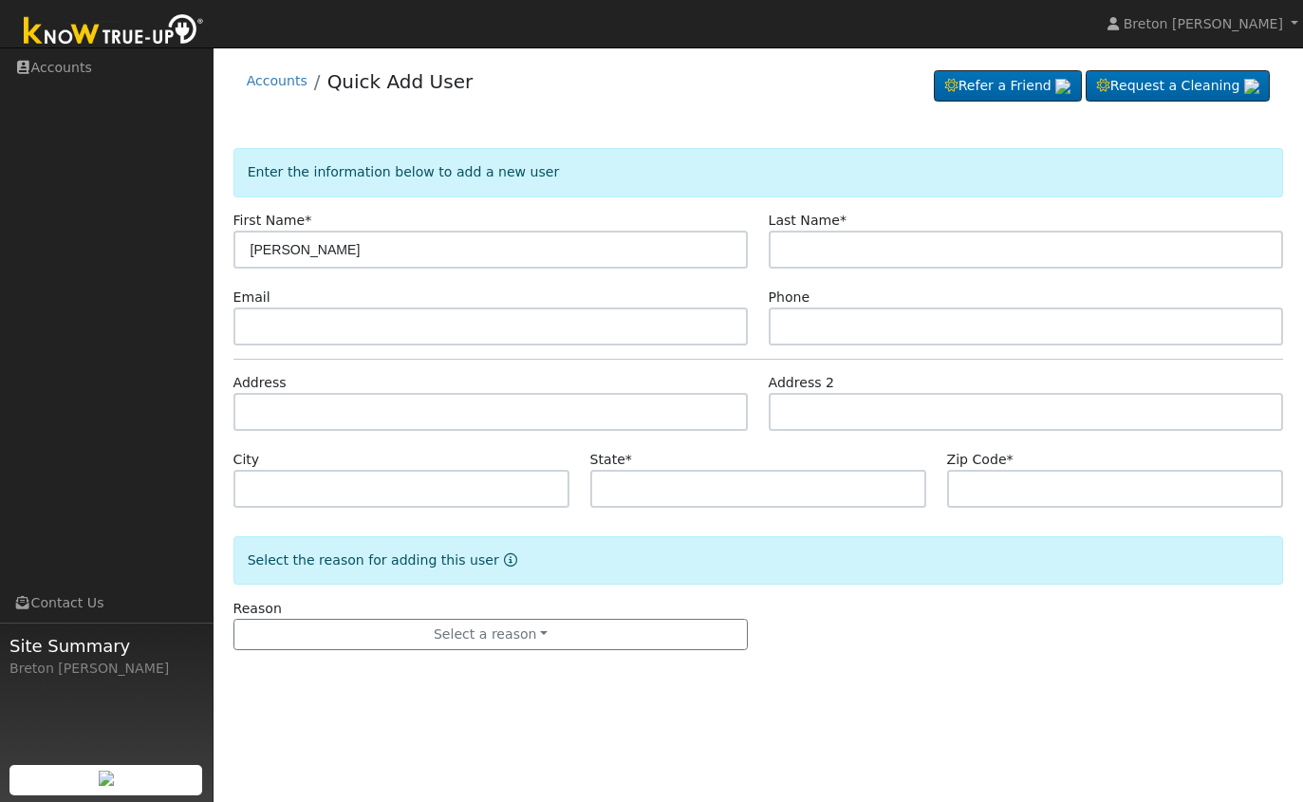
type input "[PERSON_NAME]"
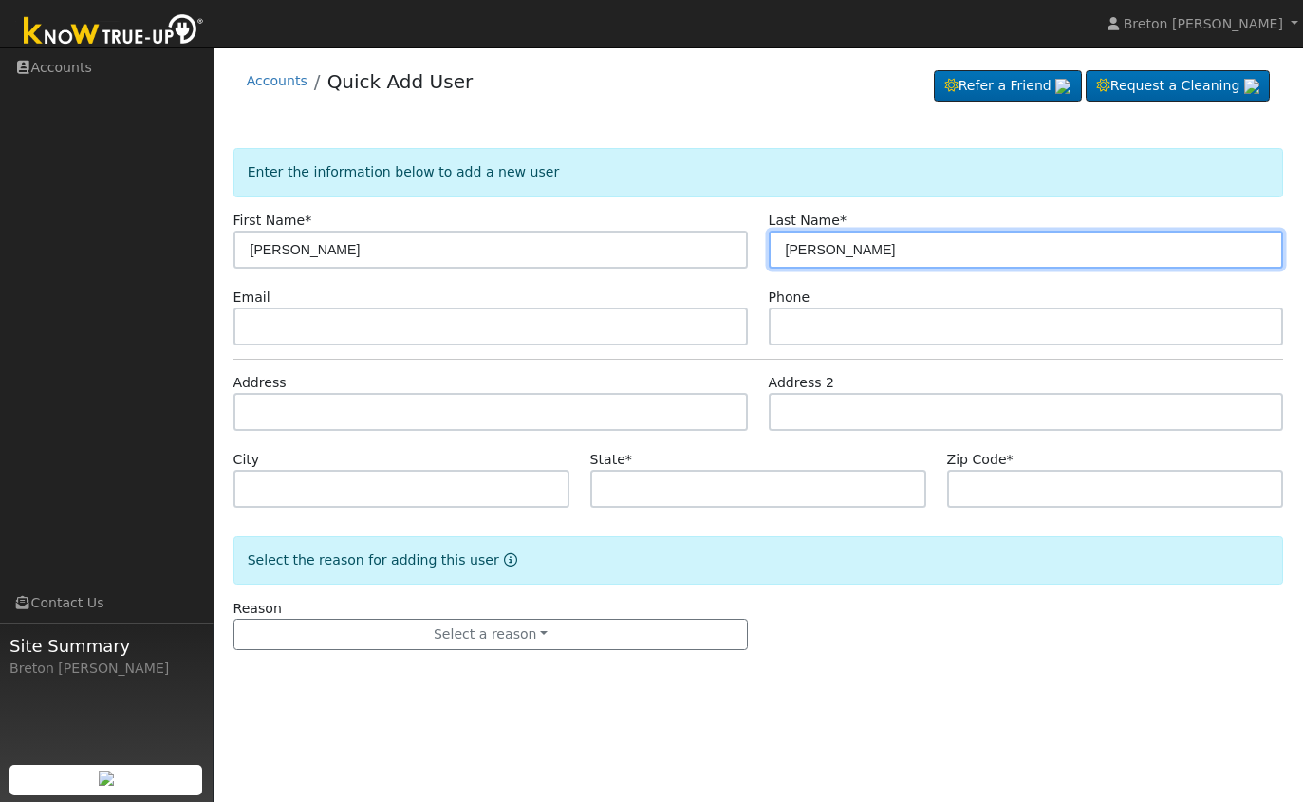
type input "Smith"
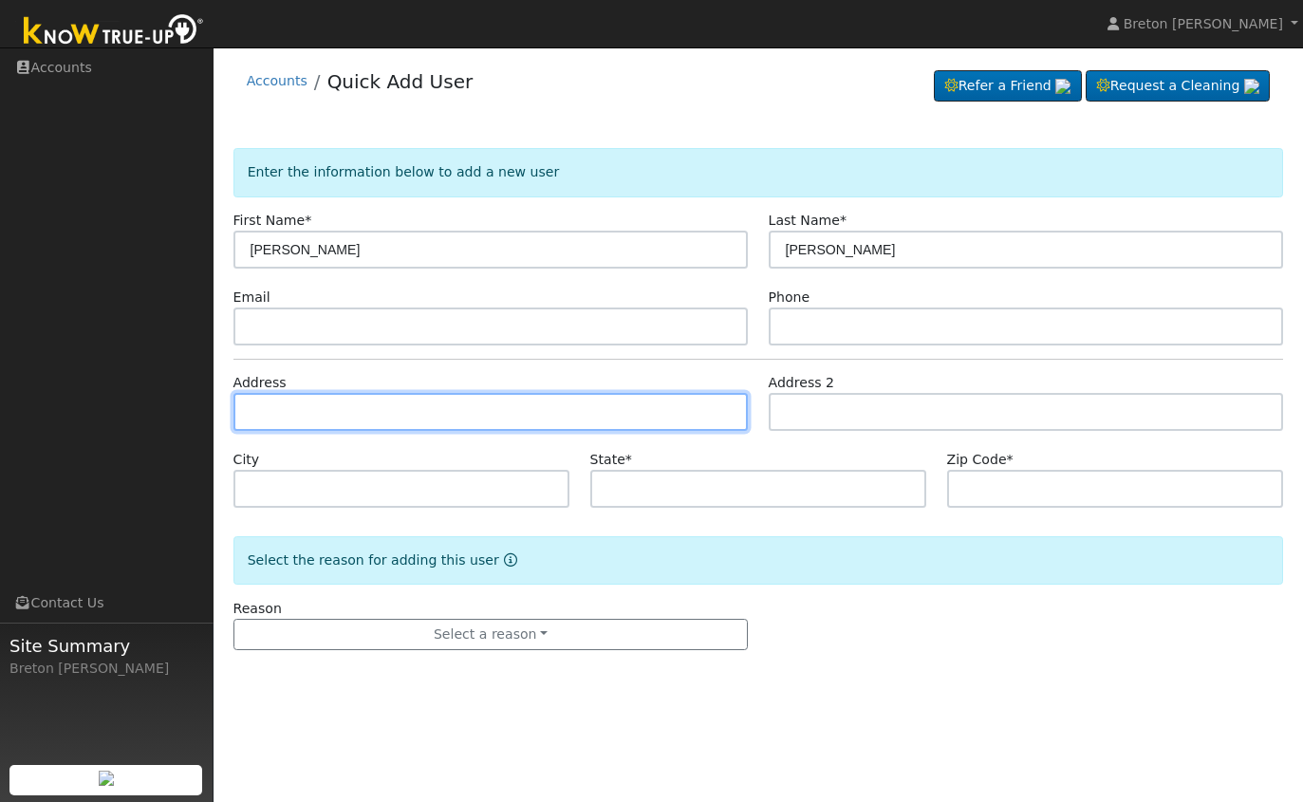
click at [306, 411] on input "text" at bounding box center [490, 412] width 515 height 38
type input "1417 West Palo Alto Avenue"
type input "Fresno"
type input "CA"
type input "93711"
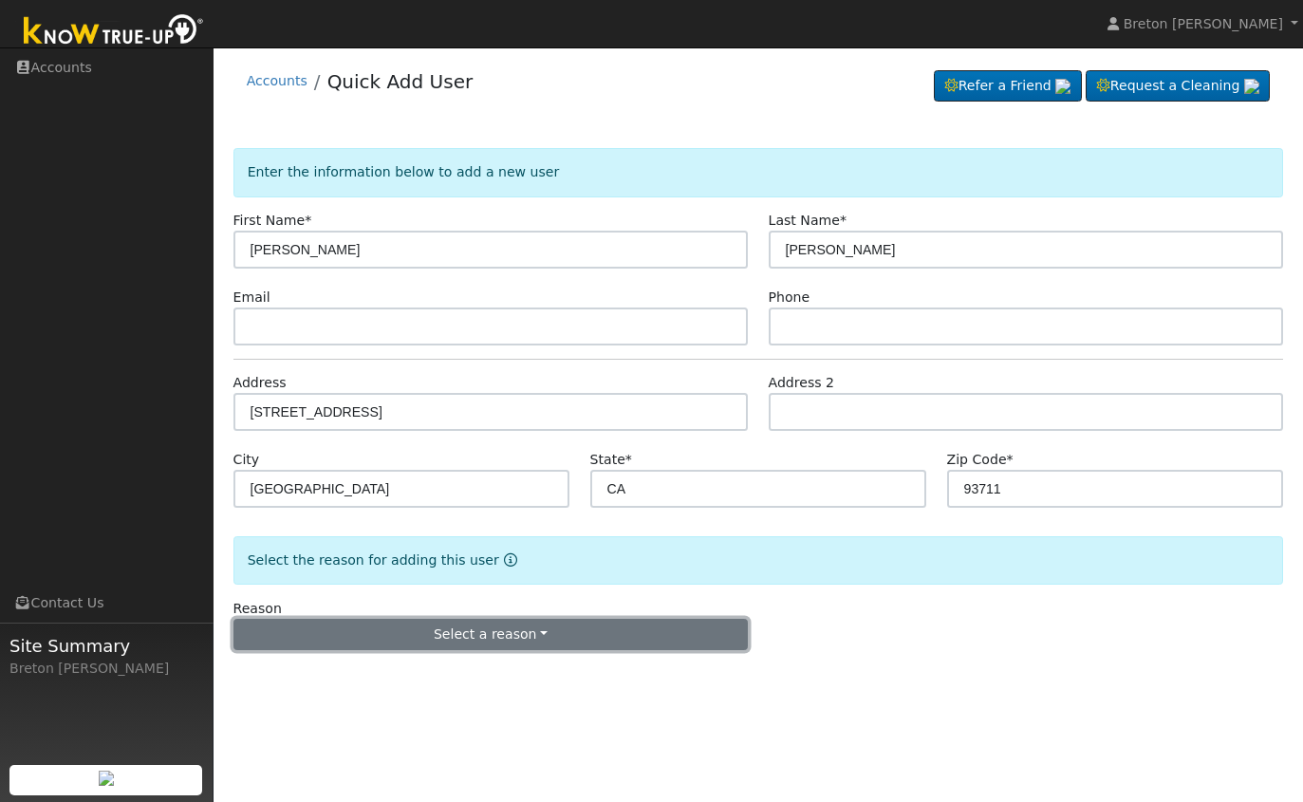
click at [546, 643] on button "Select a reason" at bounding box center [490, 635] width 515 height 32
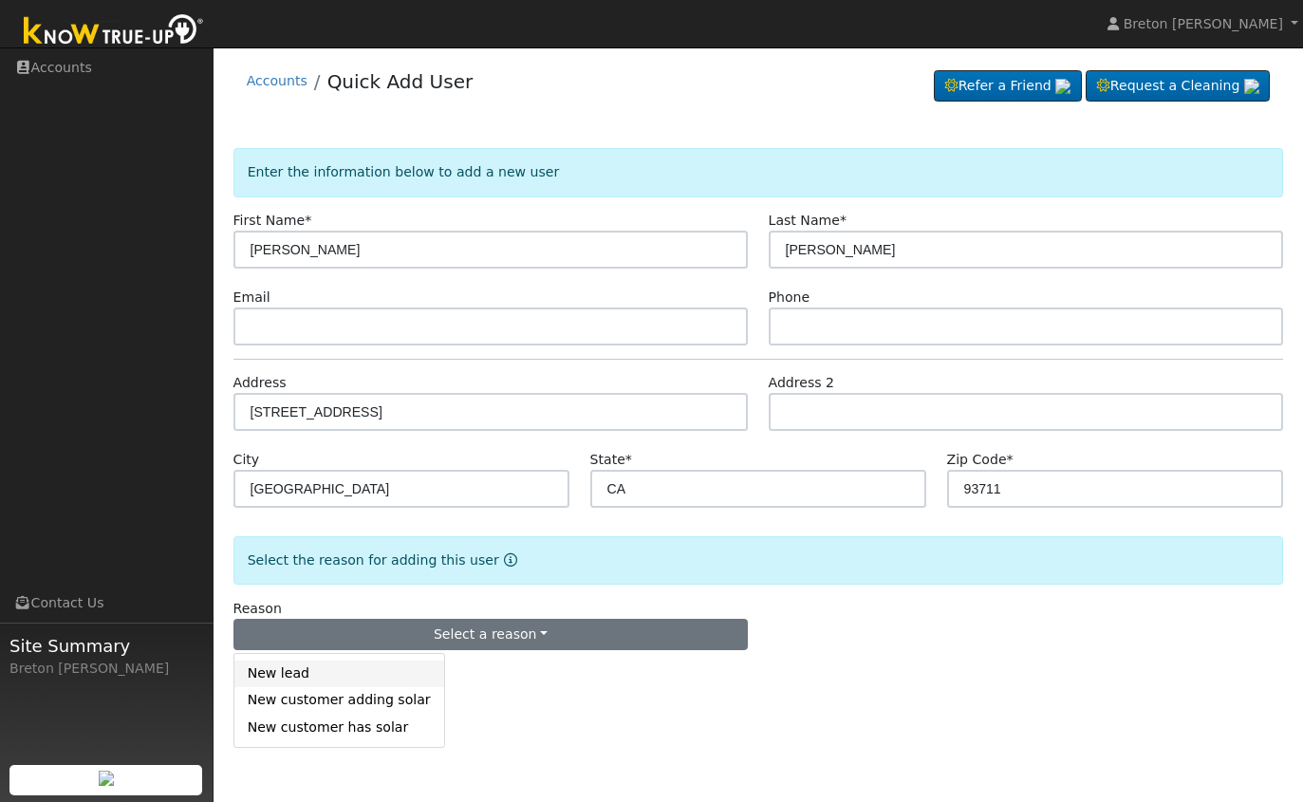
click at [374, 673] on link "New lead" at bounding box center [339, 674] width 210 height 27
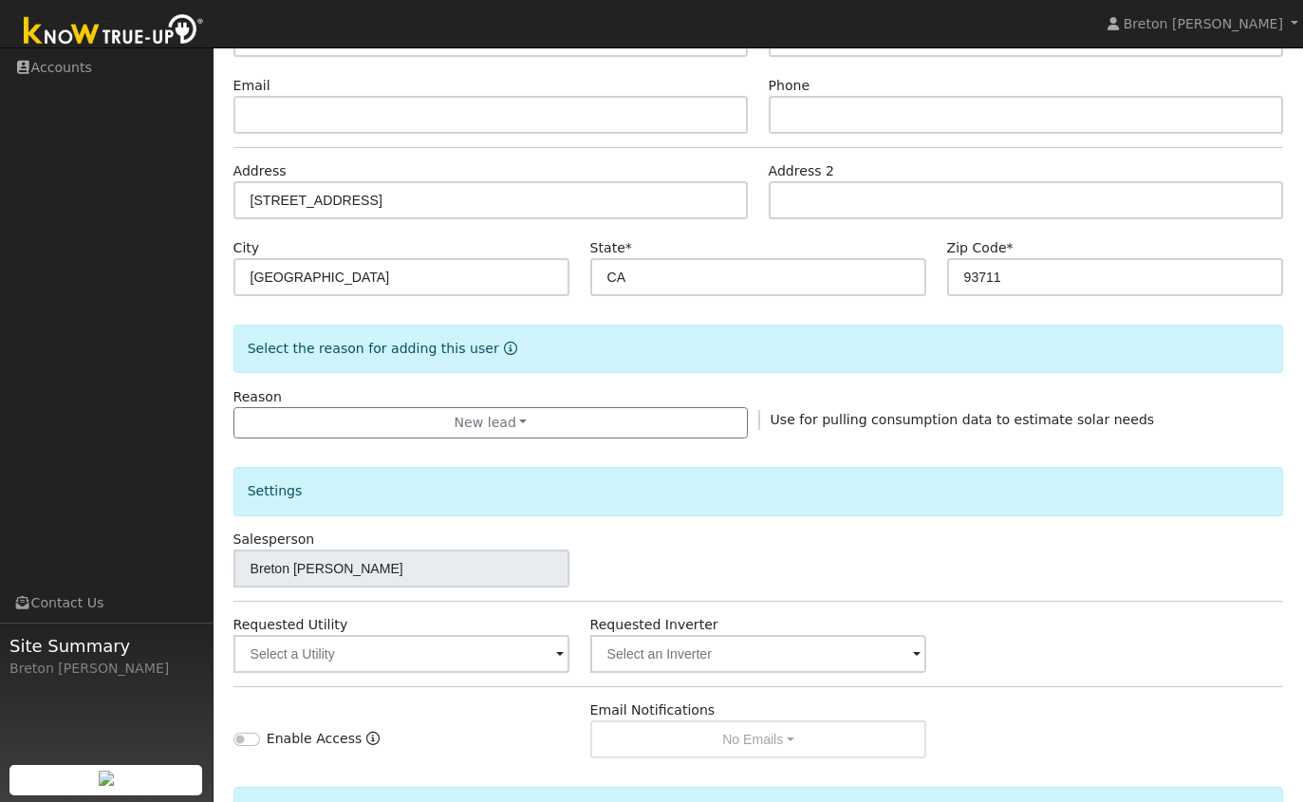
scroll to position [227, 0]
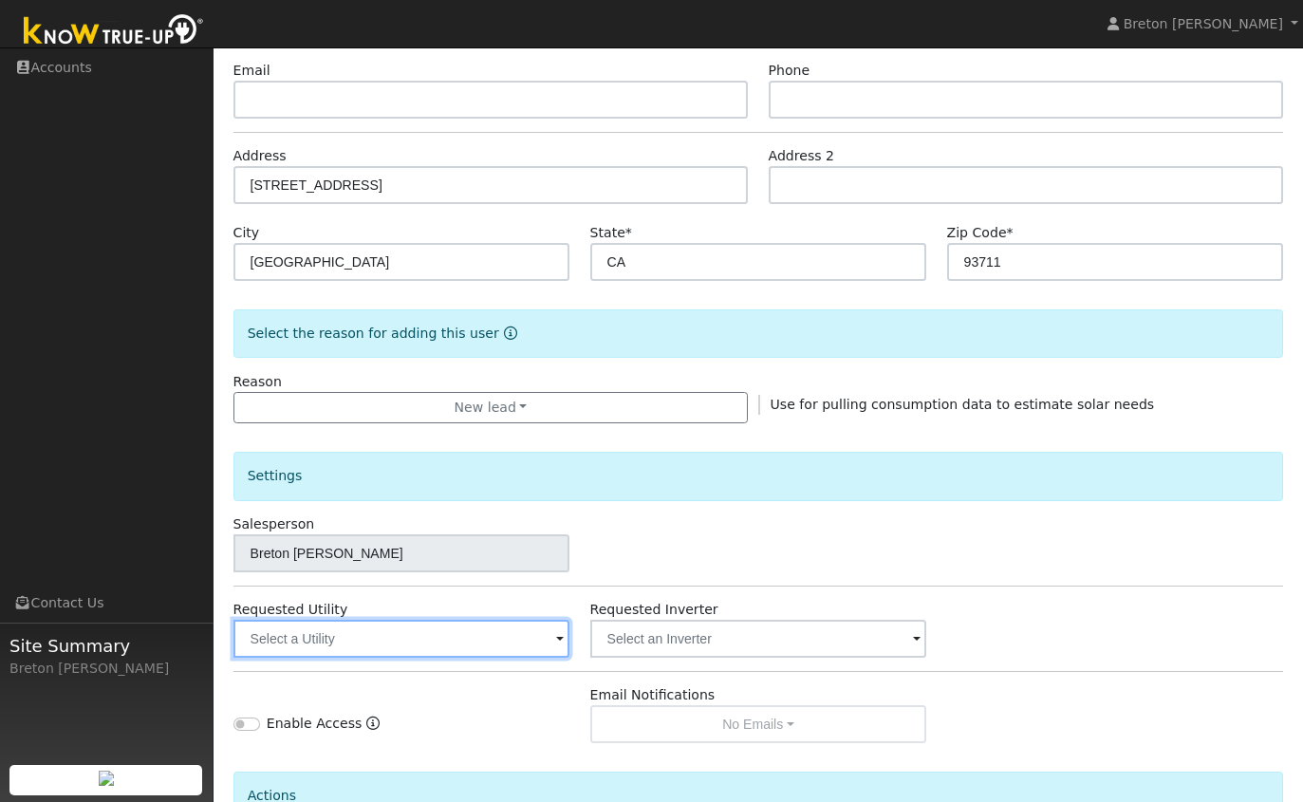
click at [441, 639] on input "text" at bounding box center [401, 639] width 337 height 38
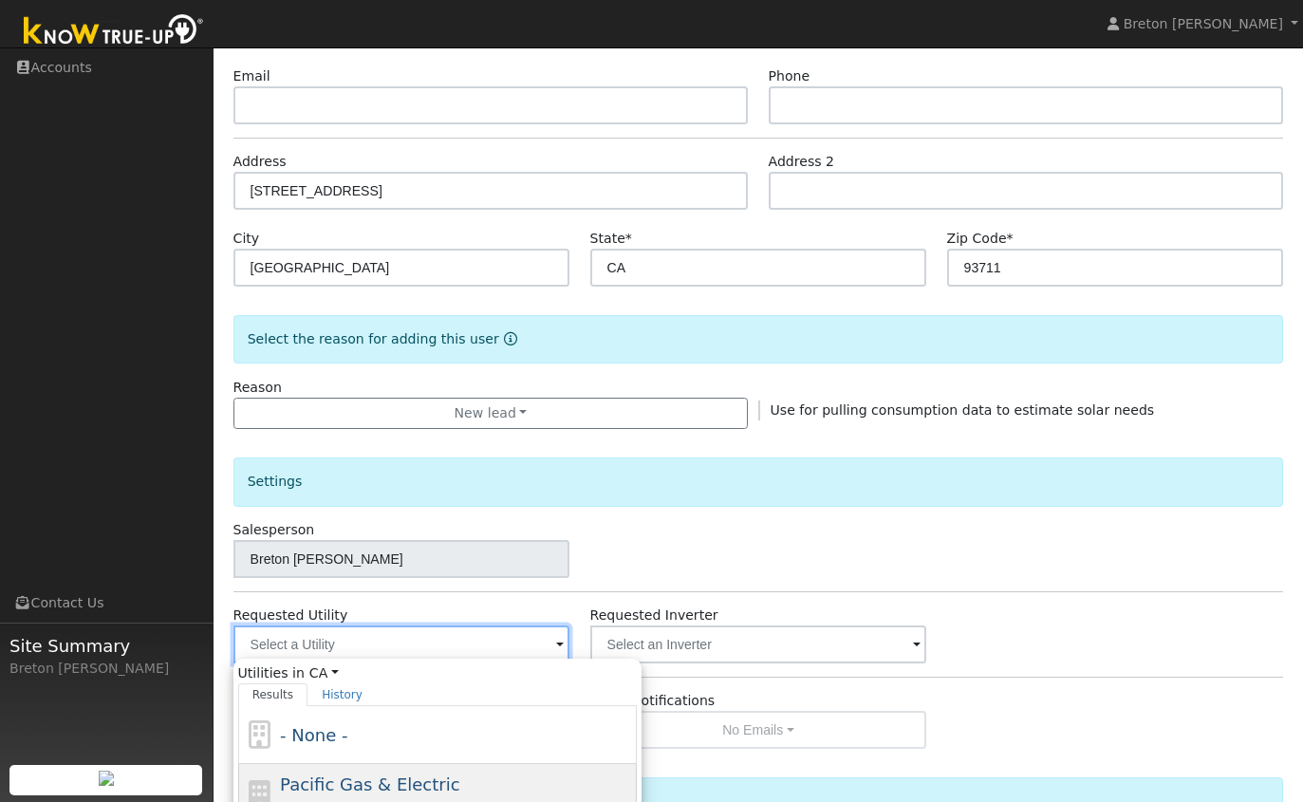
scroll to position [219, 0]
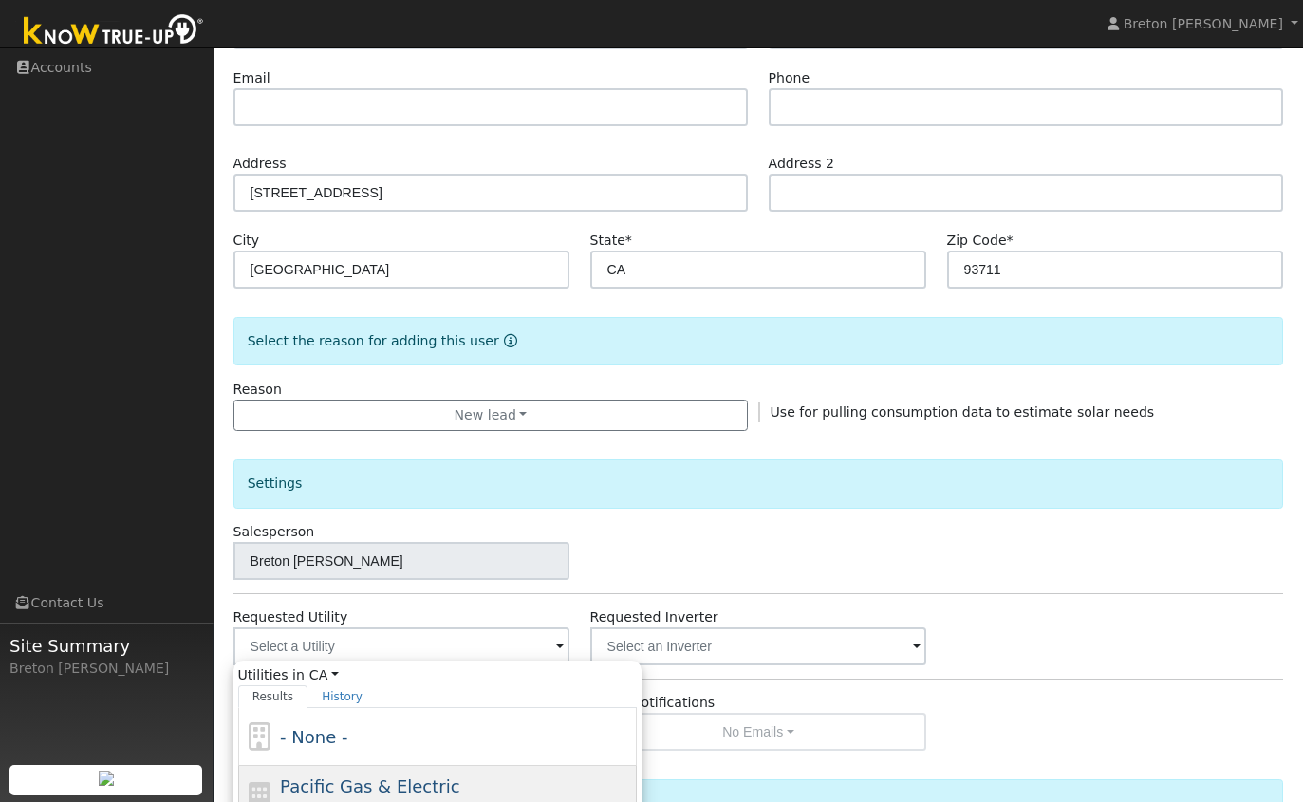
click at [366, 788] on span "Pacific Gas & Electric" at bounding box center [369, 786] width 179 height 20
type input "Pacific Gas & Electric"
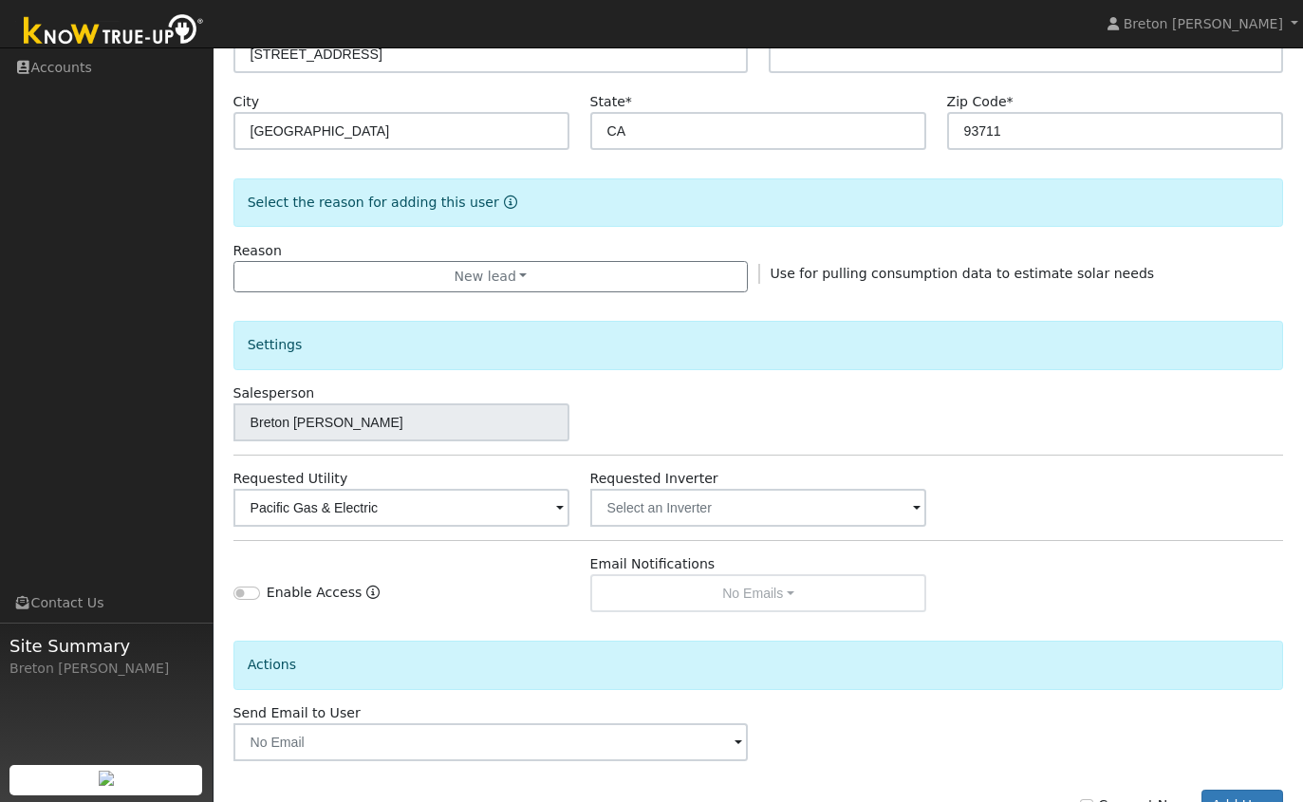
scroll to position [424, 0]
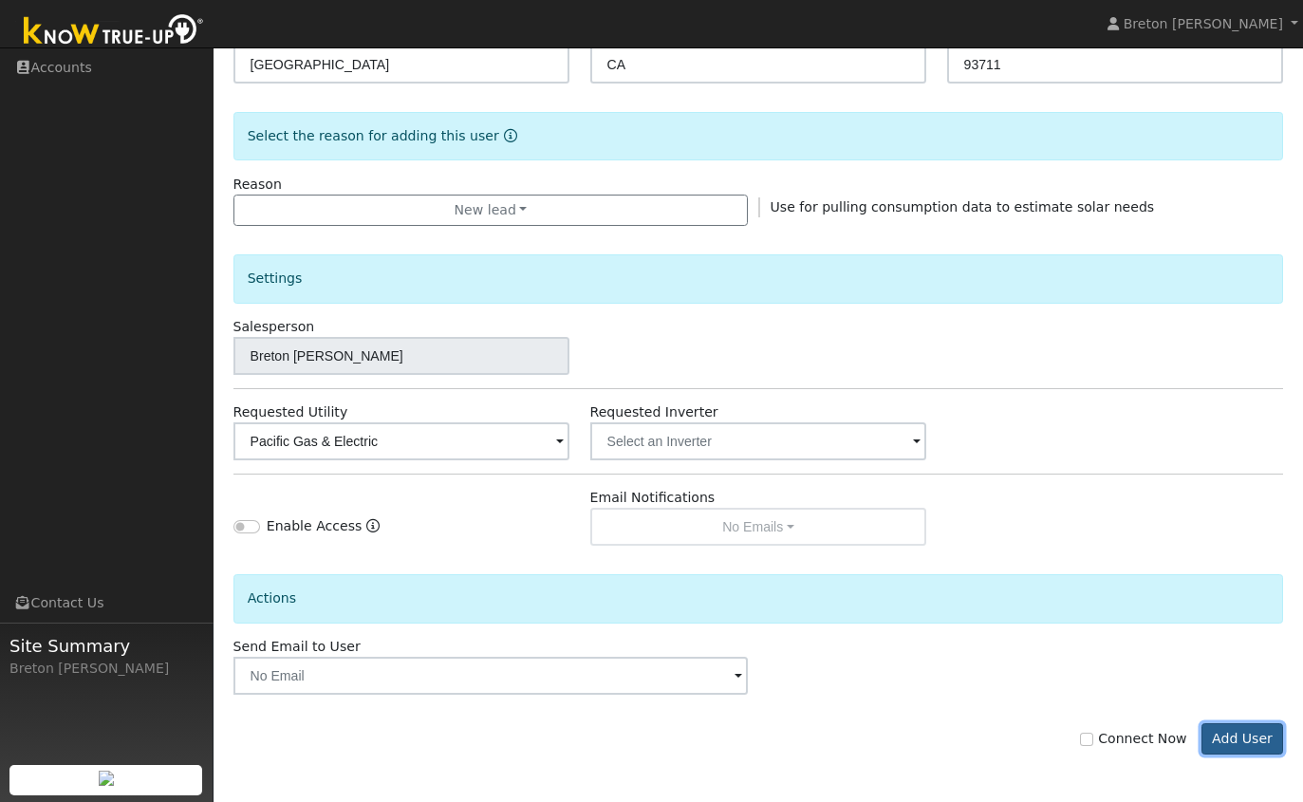
click at [1236, 741] on button "Add User" at bounding box center [1243, 739] width 83 height 32
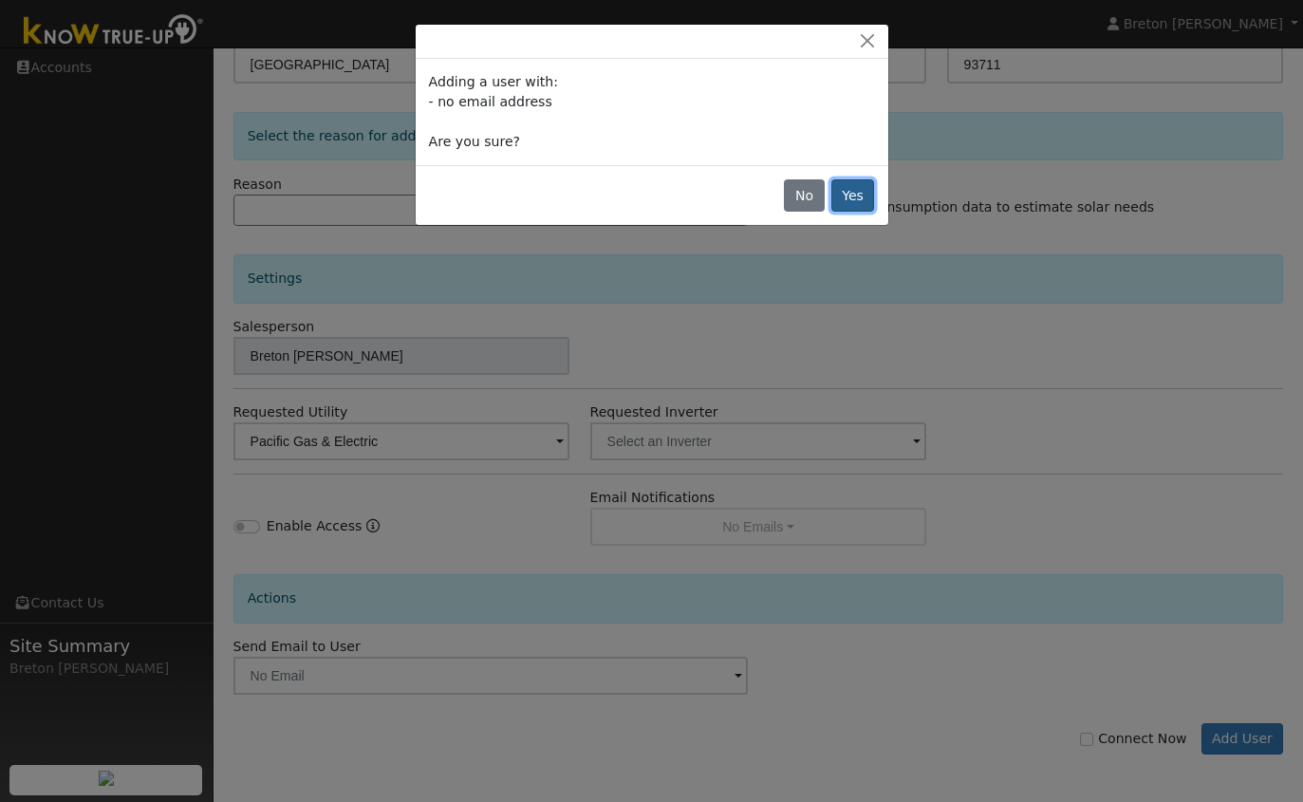
click at [856, 194] on button "Yes" at bounding box center [853, 195] width 44 height 32
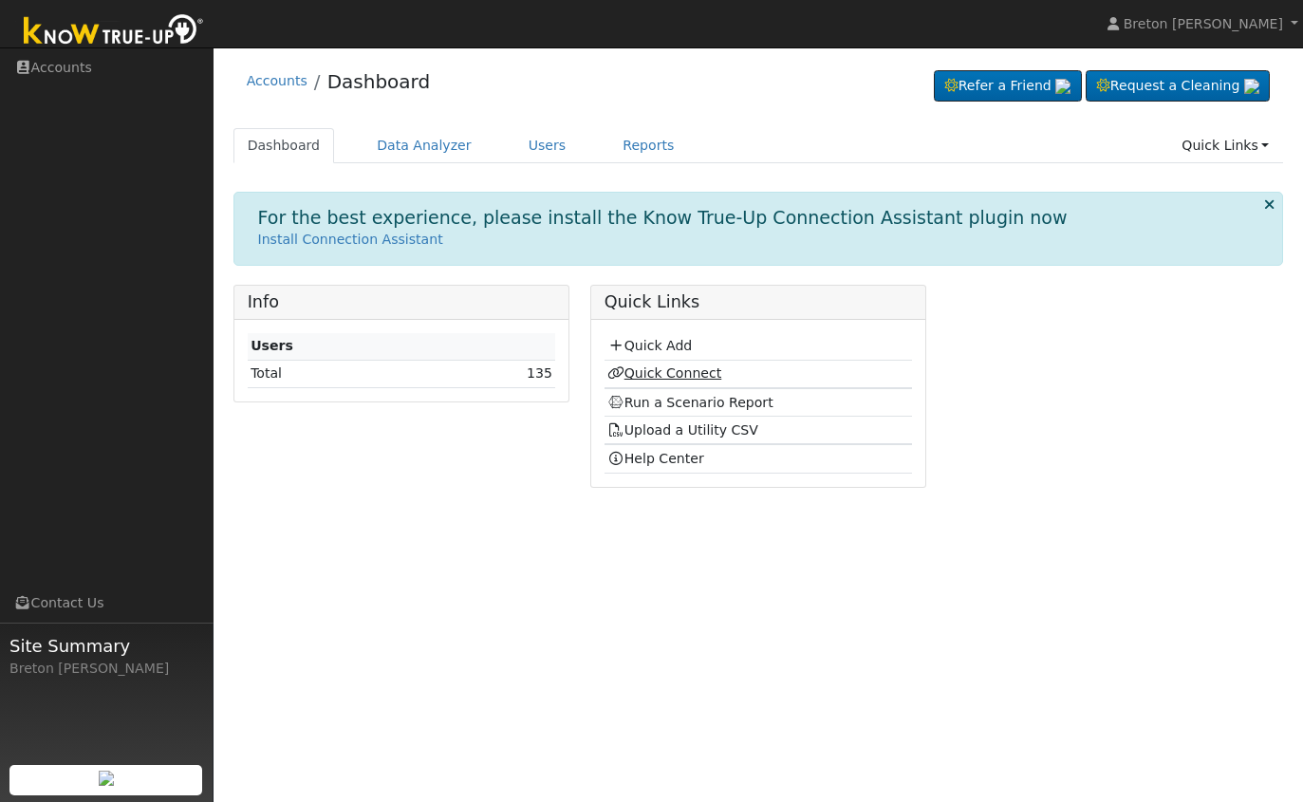
click at [678, 377] on link "Quick Connect" at bounding box center [664, 372] width 114 height 15
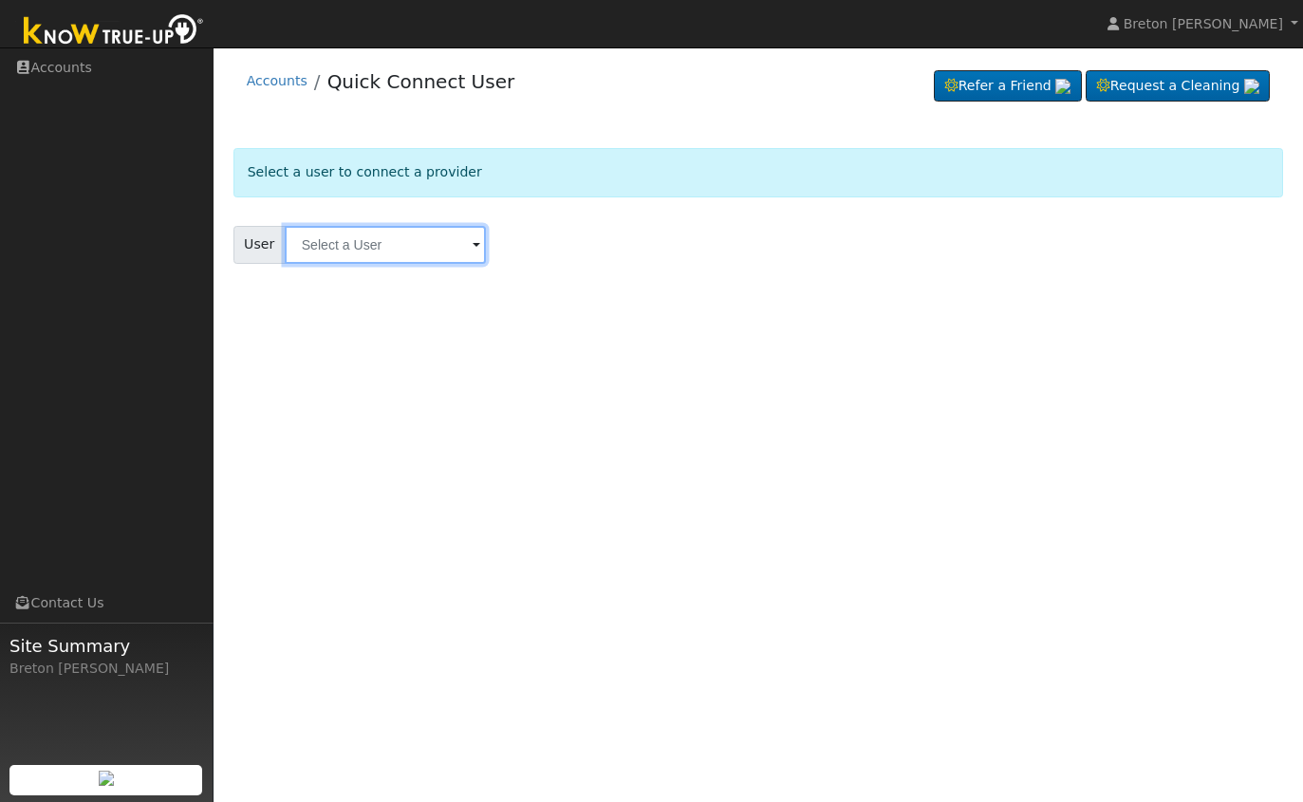
click at [346, 242] on input "text" at bounding box center [385, 245] width 201 height 38
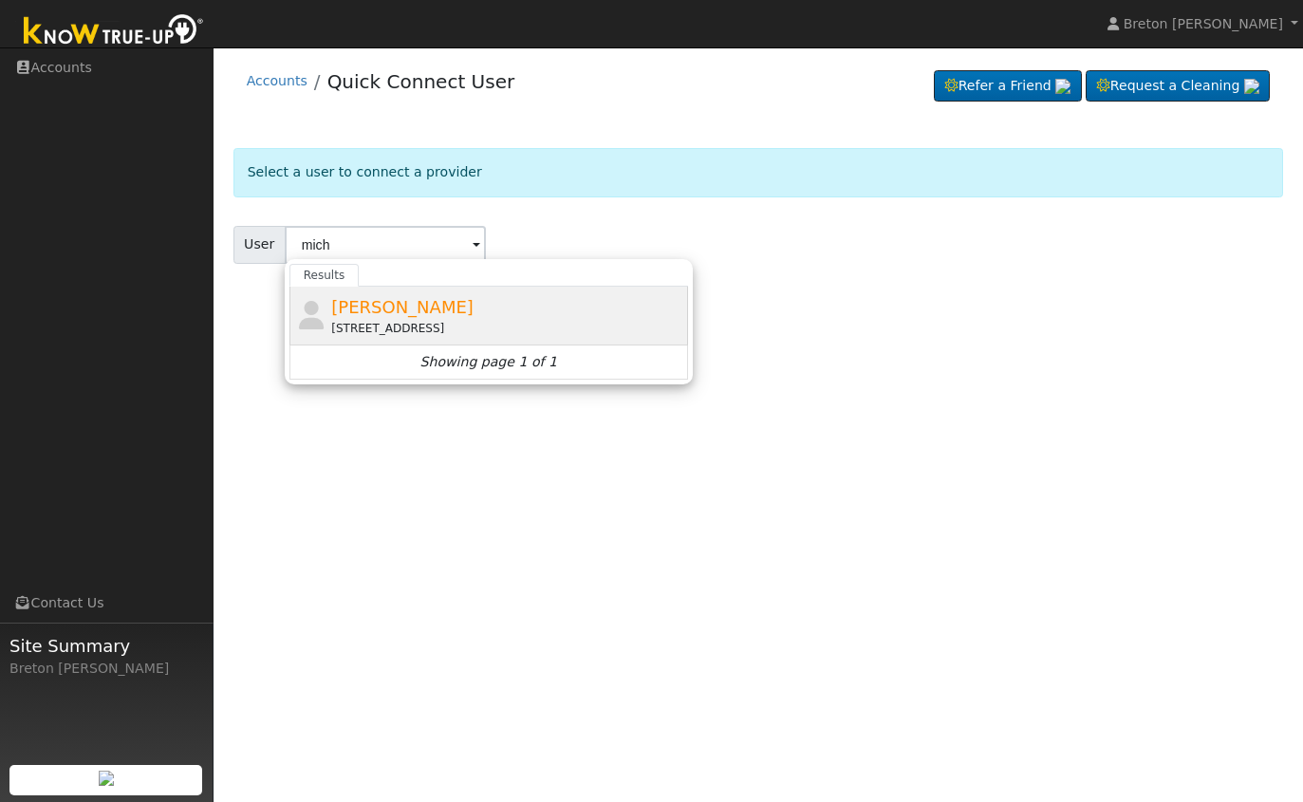
click at [363, 309] on span "Michael Smith" at bounding box center [402, 307] width 142 height 20
type input "Michael Smith"
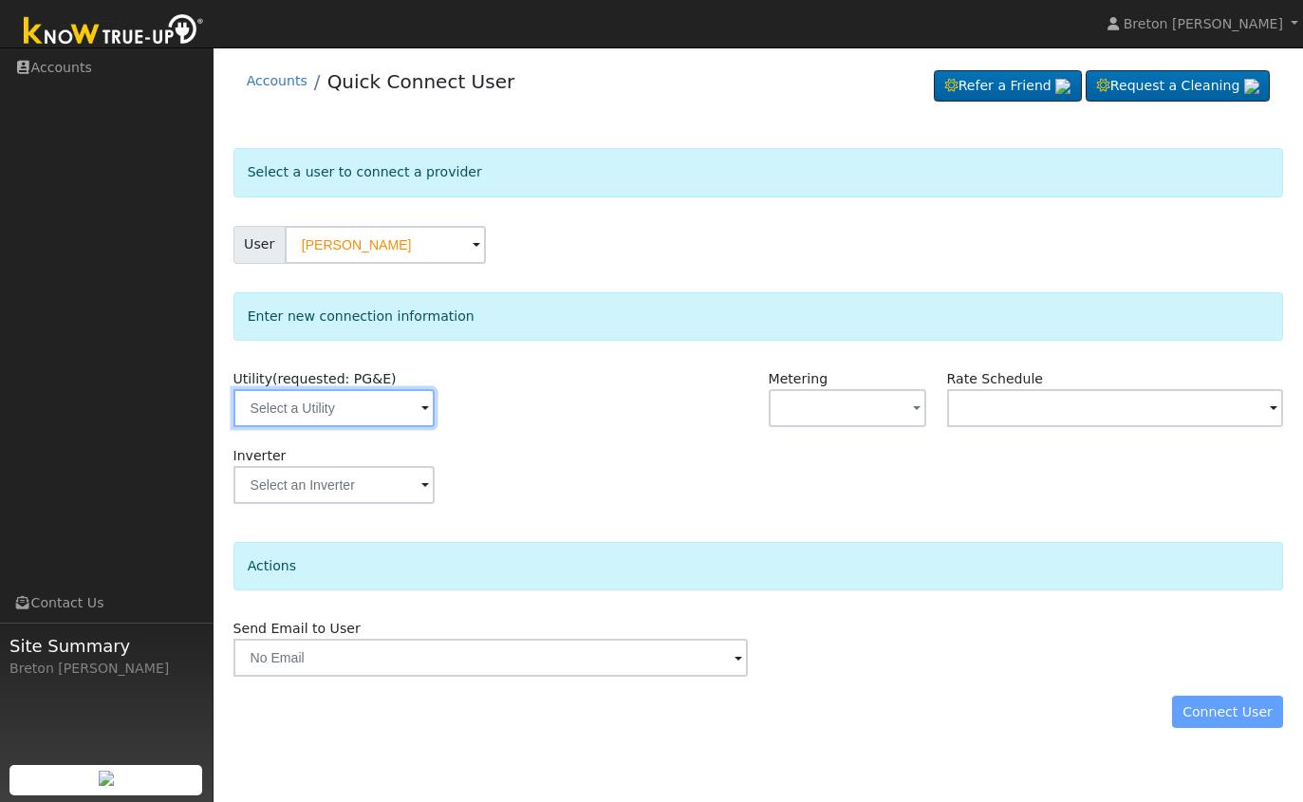
click at [350, 413] on input "text" at bounding box center [333, 408] width 201 height 38
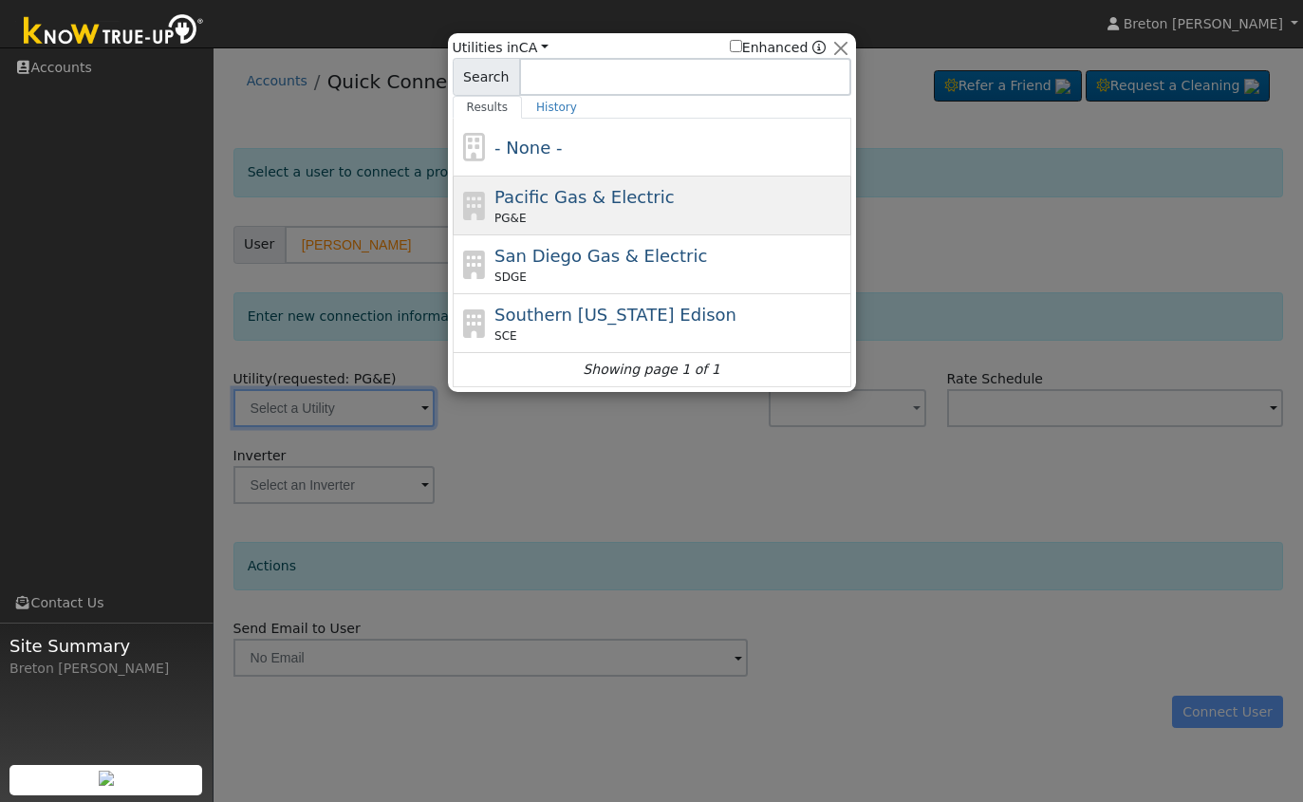
click at [525, 218] on div "PG&E" at bounding box center [670, 218] width 352 height 17
type input "PG&E"
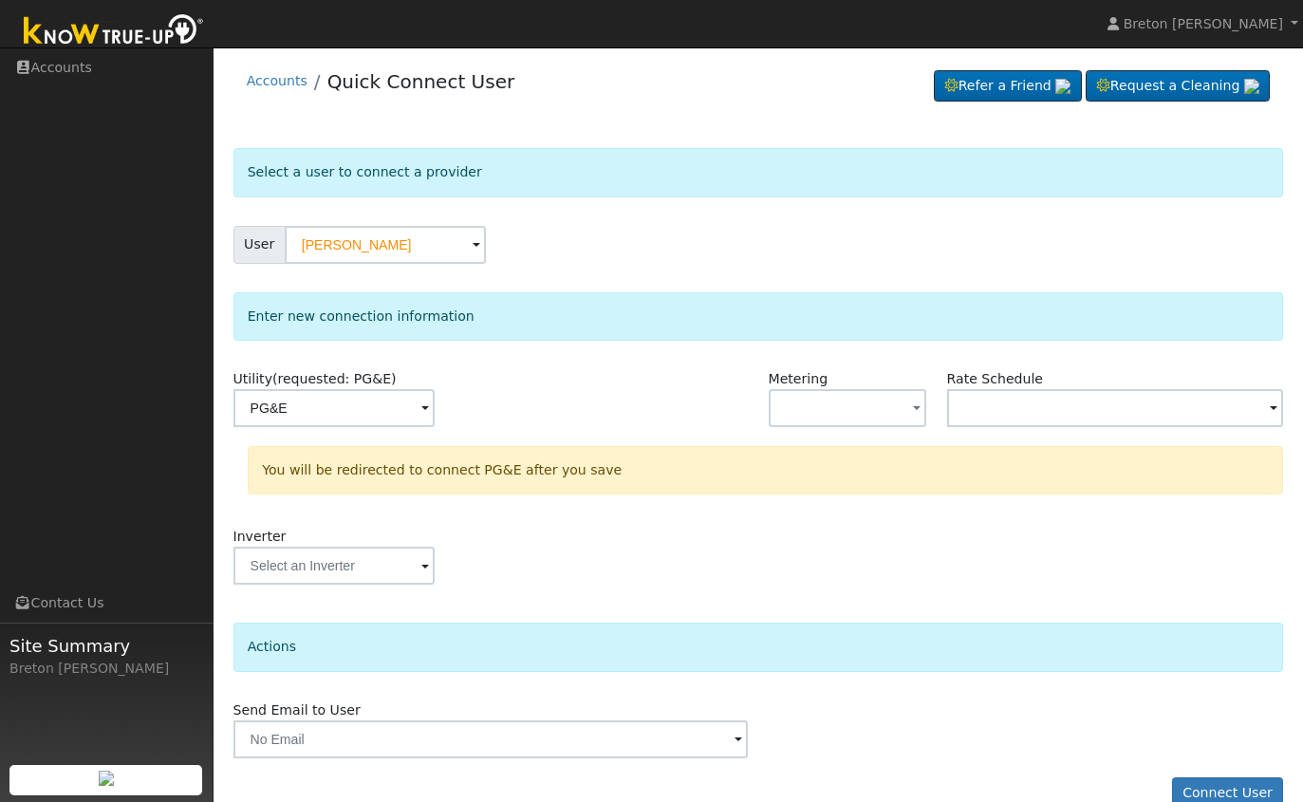
scroll to position [35, 0]
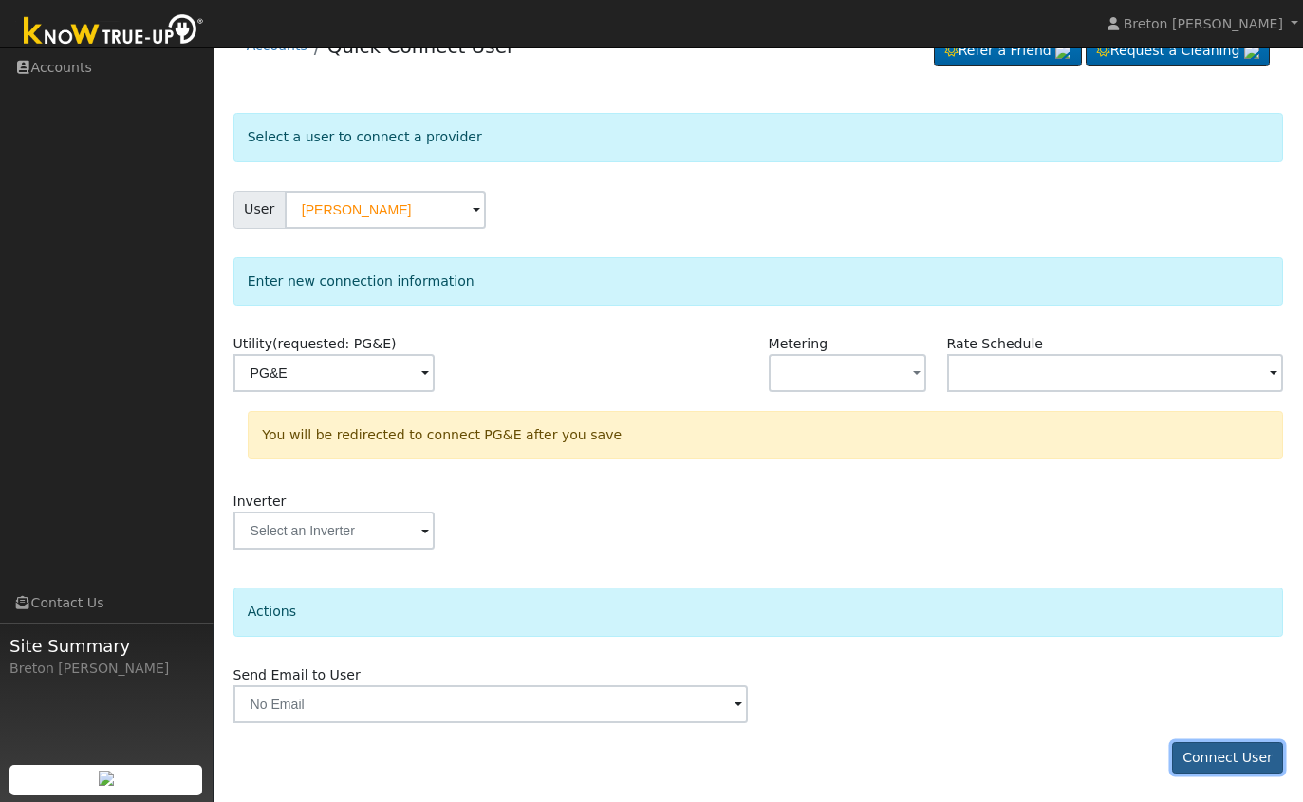
click at [1238, 756] on button "Connect User" at bounding box center [1228, 758] width 112 height 32
